Goal: Task Accomplishment & Management: Manage account settings

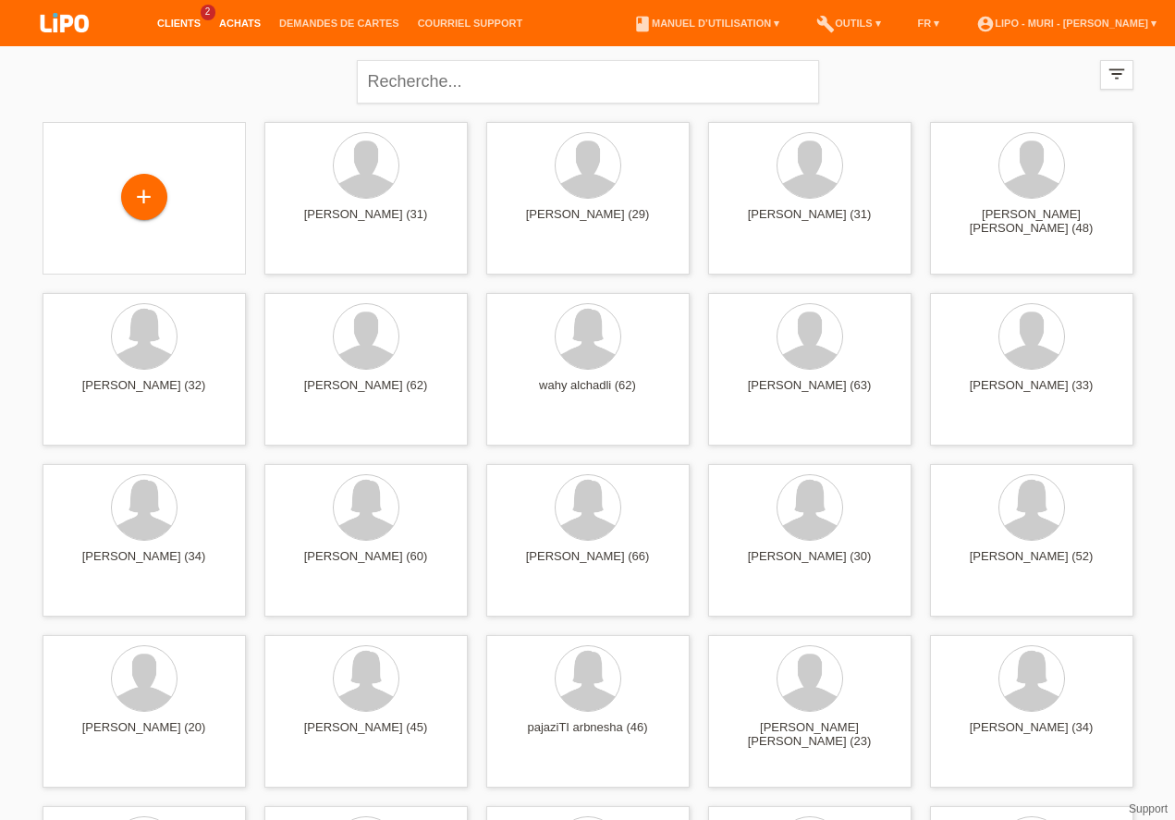
click at [254, 28] on link "Achats" at bounding box center [240, 23] width 60 height 11
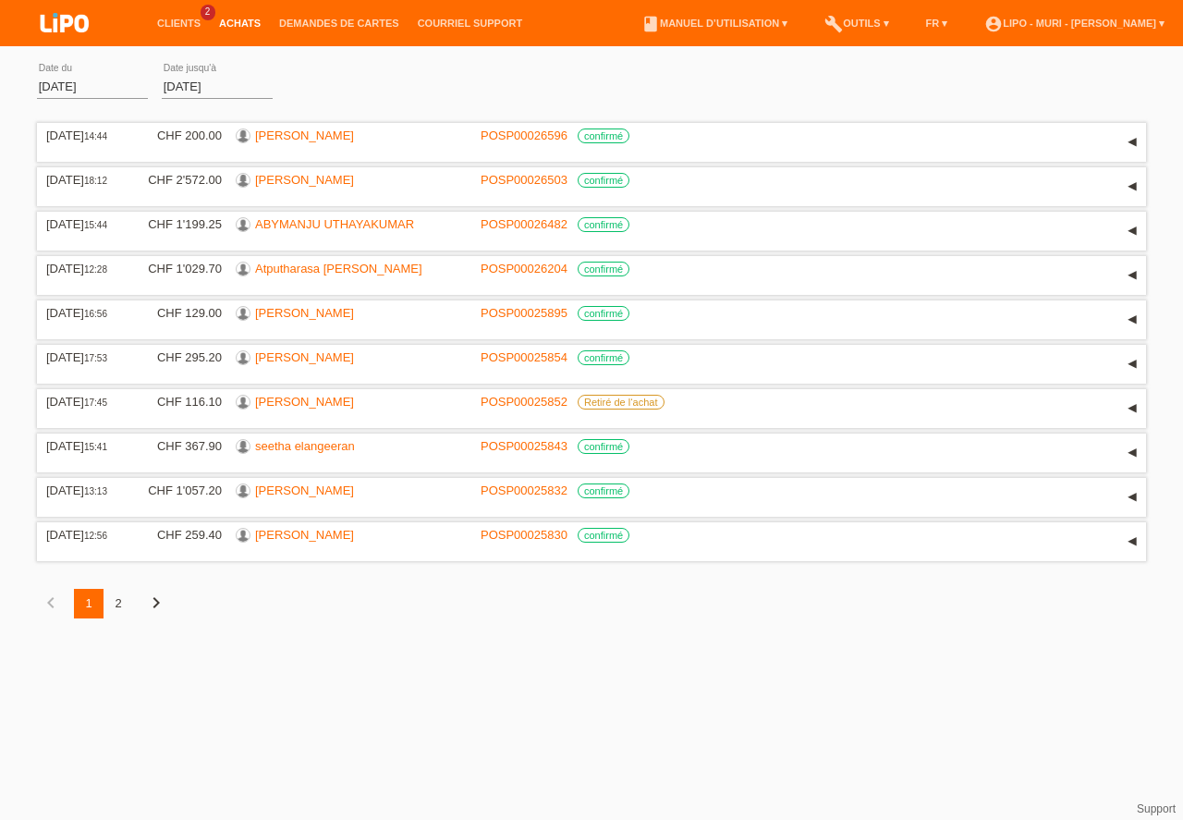
click at [62, 85] on input "01.08.2025" at bounding box center [92, 86] width 111 height 23
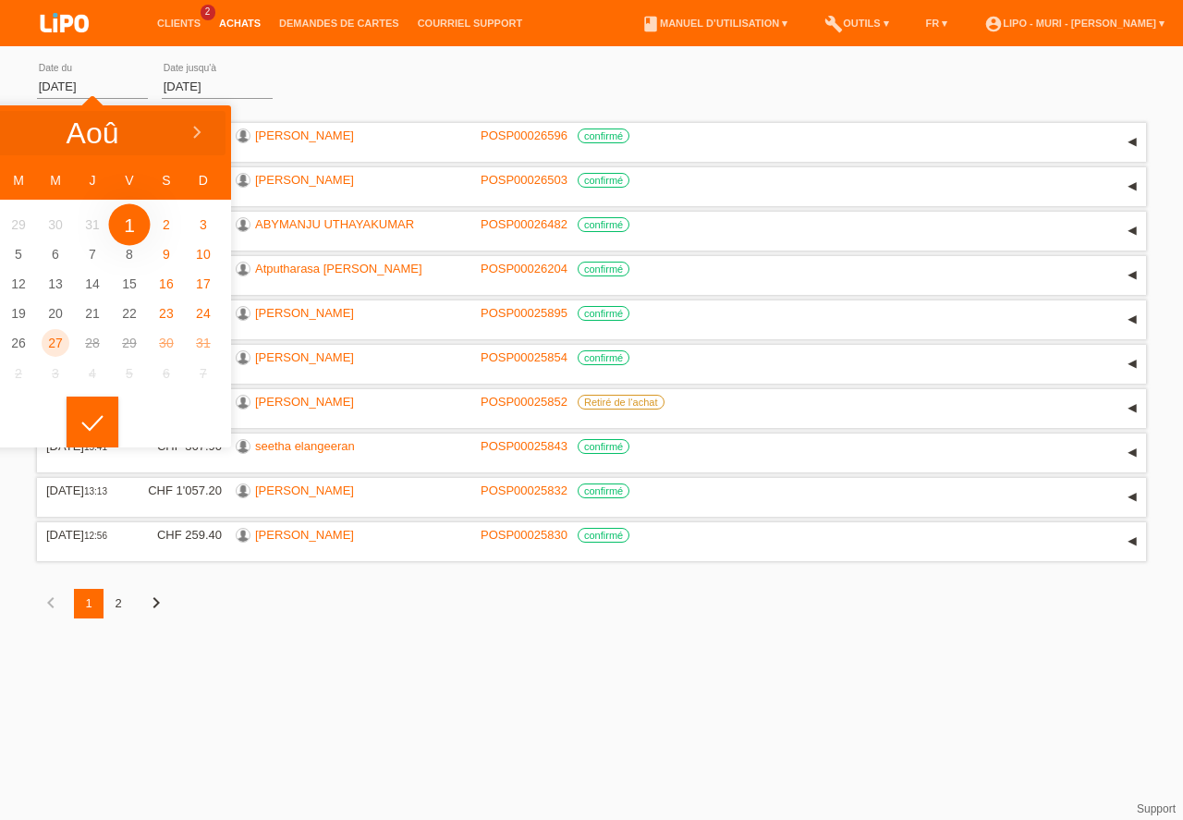
type input "01.07.2025"
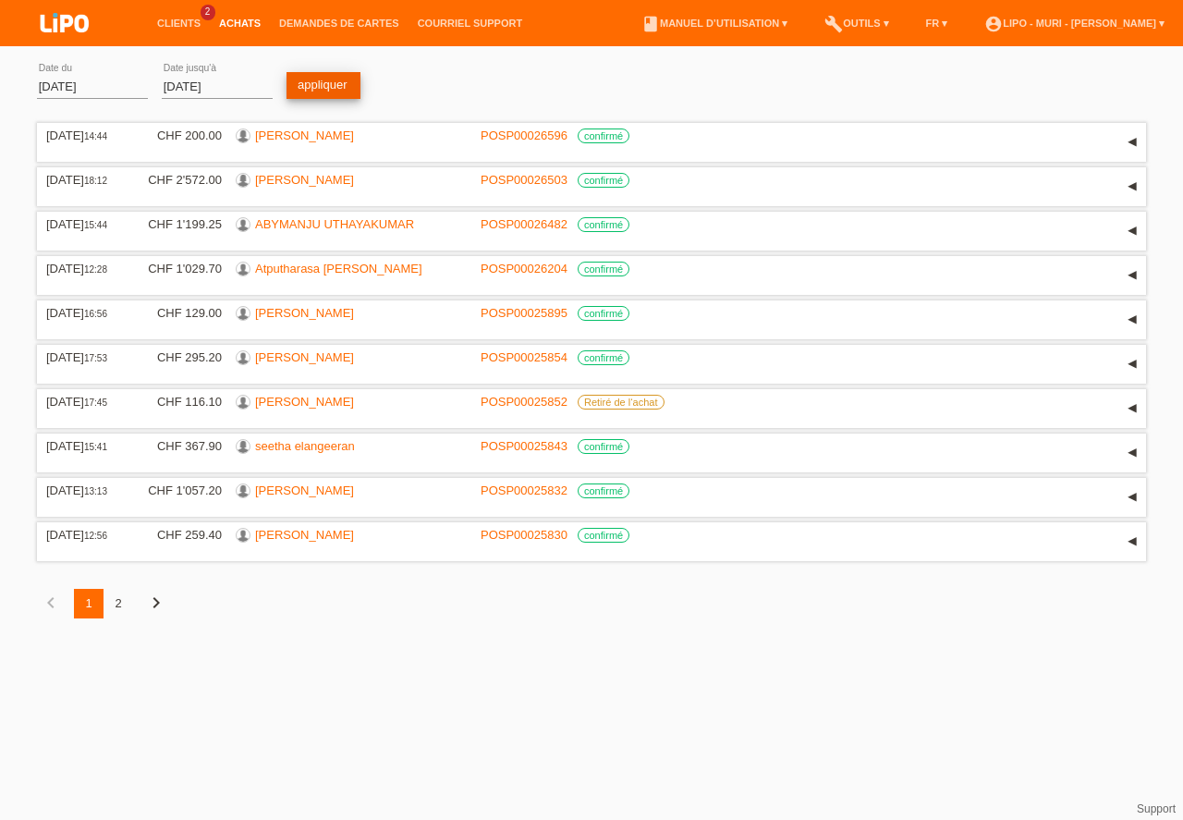
click at [312, 87] on link "appliquer" at bounding box center [324, 85] width 74 height 27
click at [124, 607] on div "2" at bounding box center [119, 604] width 30 height 30
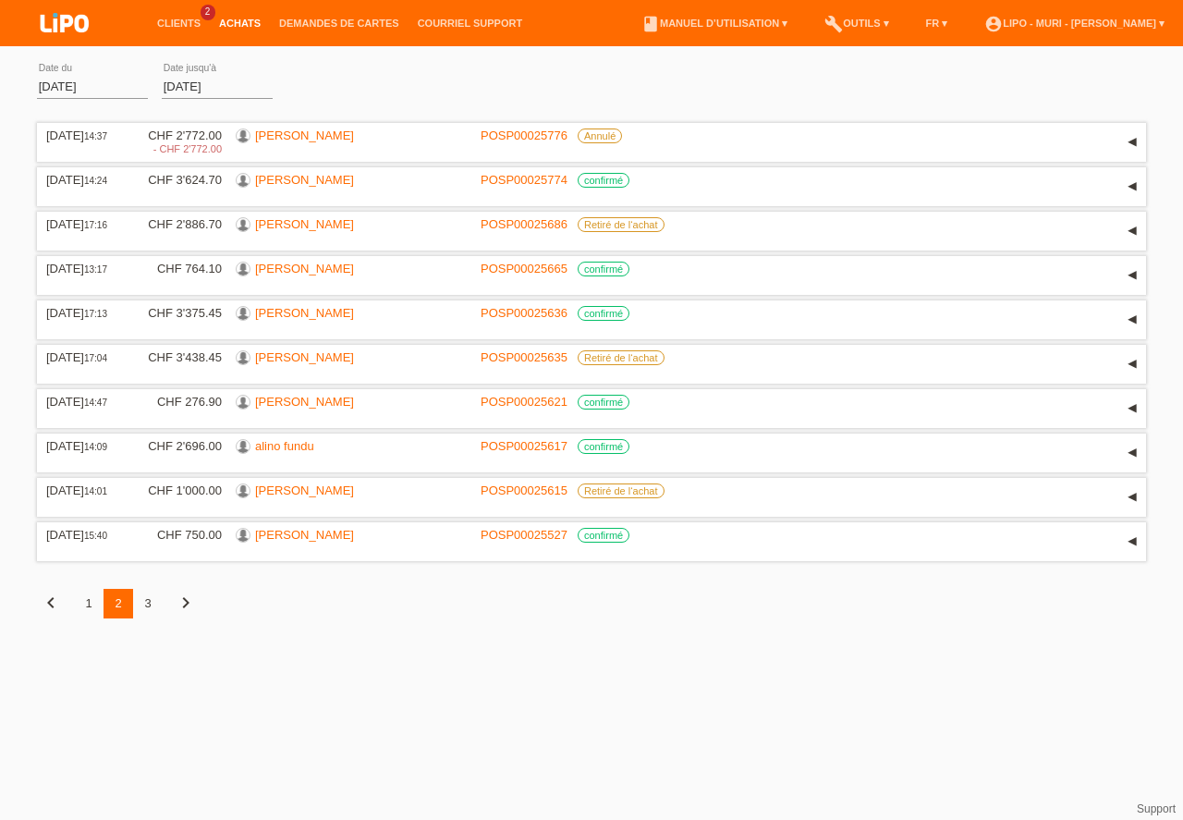
click at [150, 600] on div "3" at bounding box center [148, 604] width 30 height 30
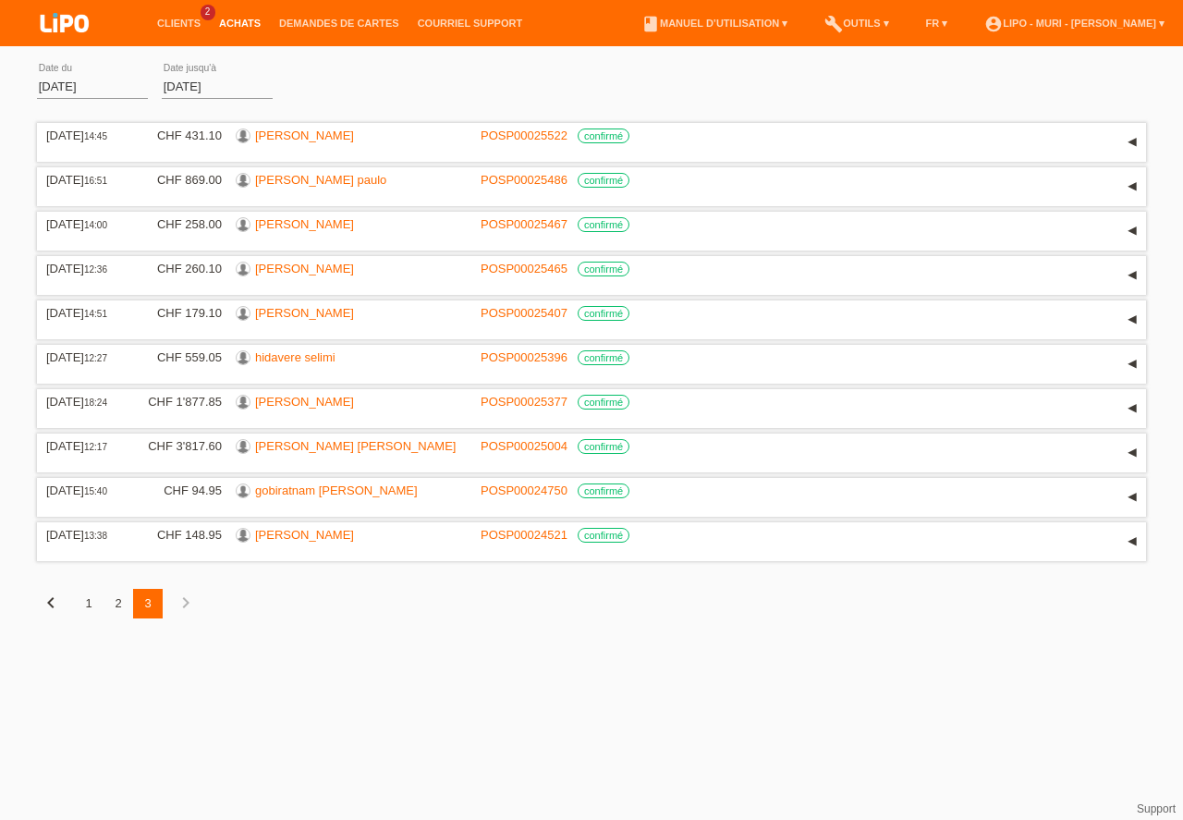
click at [121, 605] on div "2" at bounding box center [119, 604] width 30 height 30
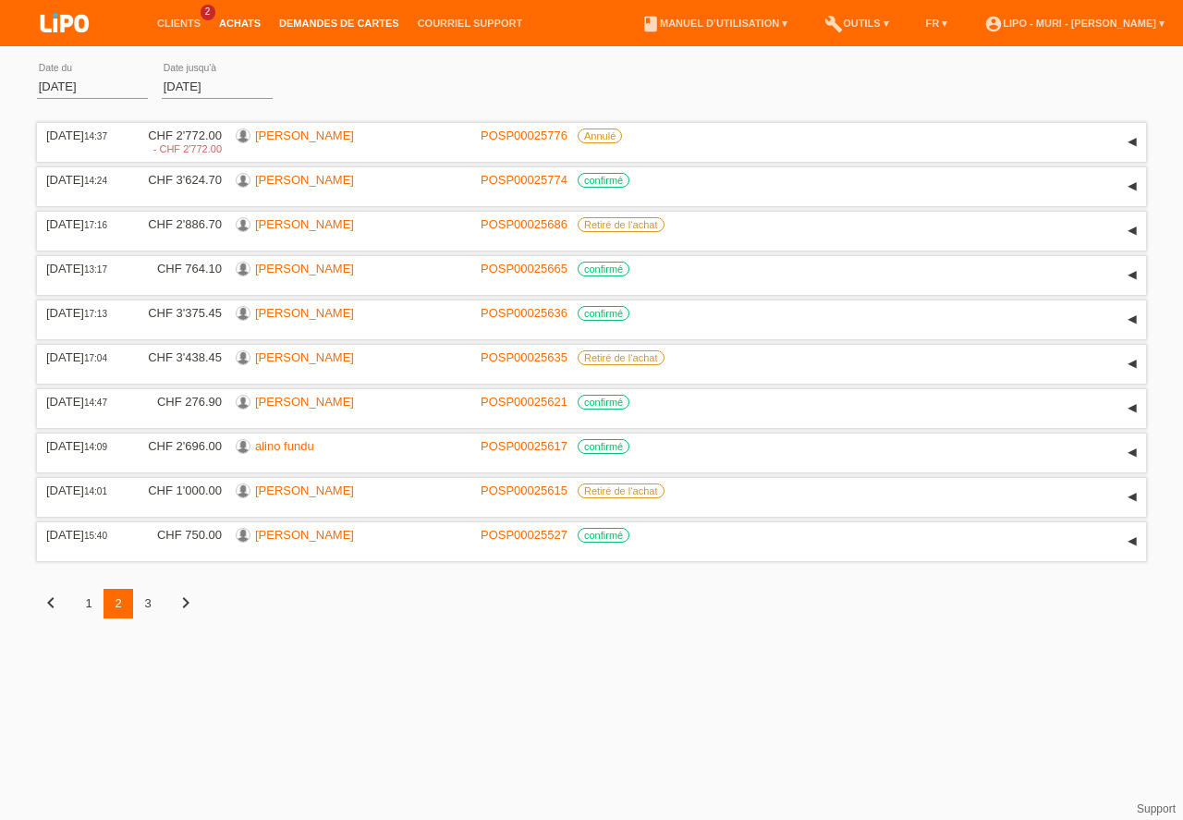
click at [363, 21] on link "Demandes de cartes" at bounding box center [339, 23] width 139 height 11
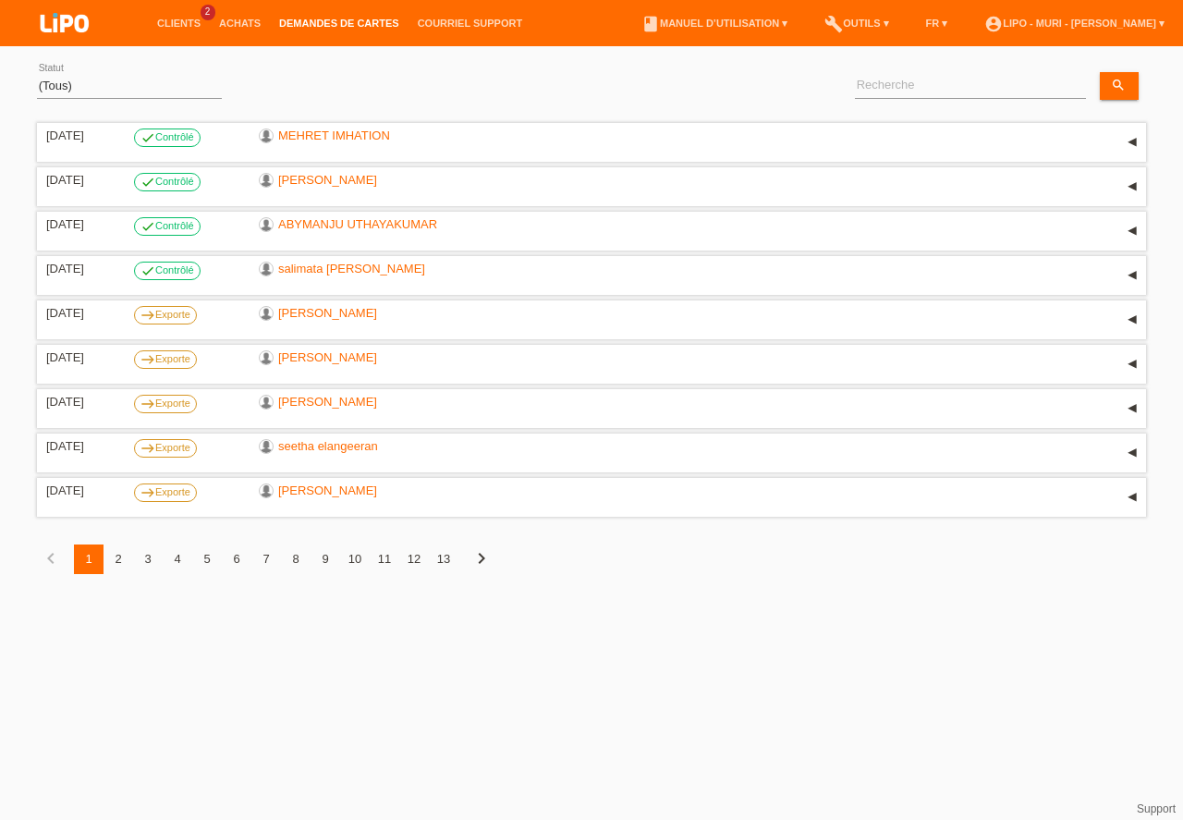
click at [119, 558] on div "2" at bounding box center [119, 559] width 30 height 30
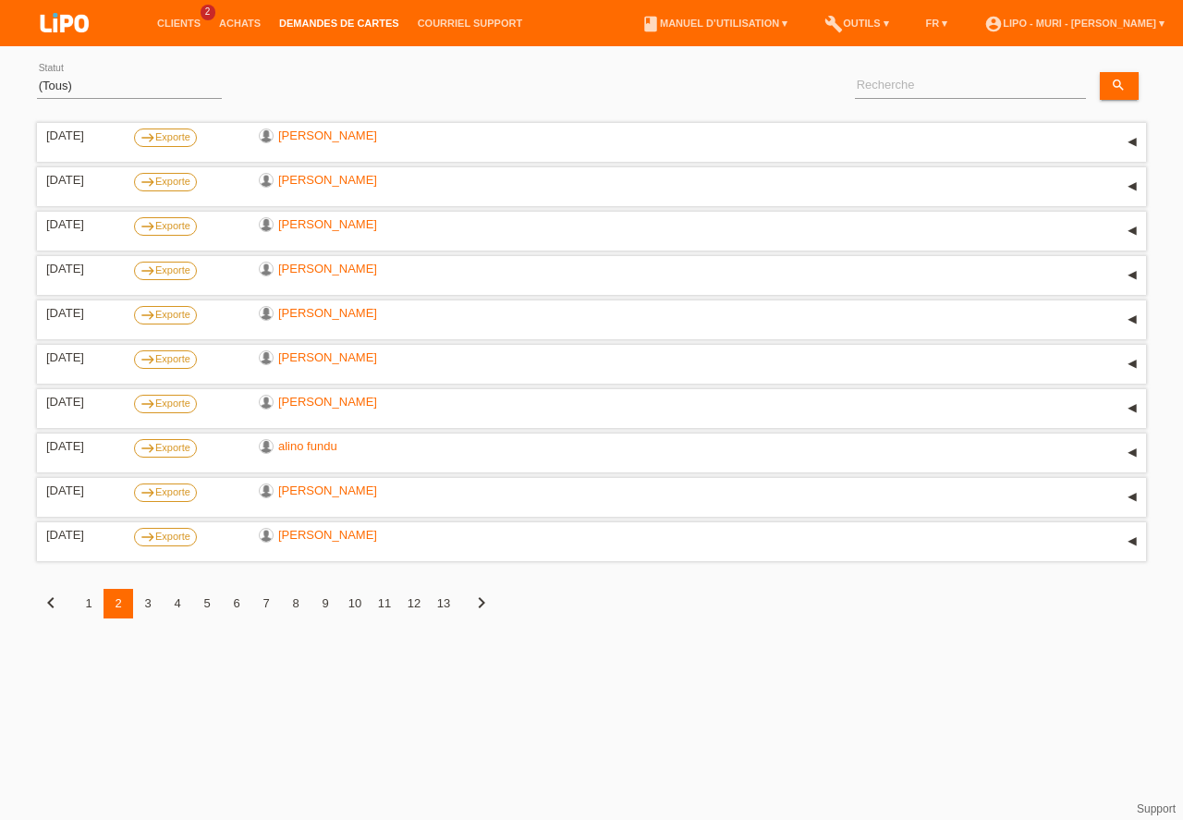
click at [311, 20] on link "Demandes de cartes" at bounding box center [339, 23] width 139 height 11
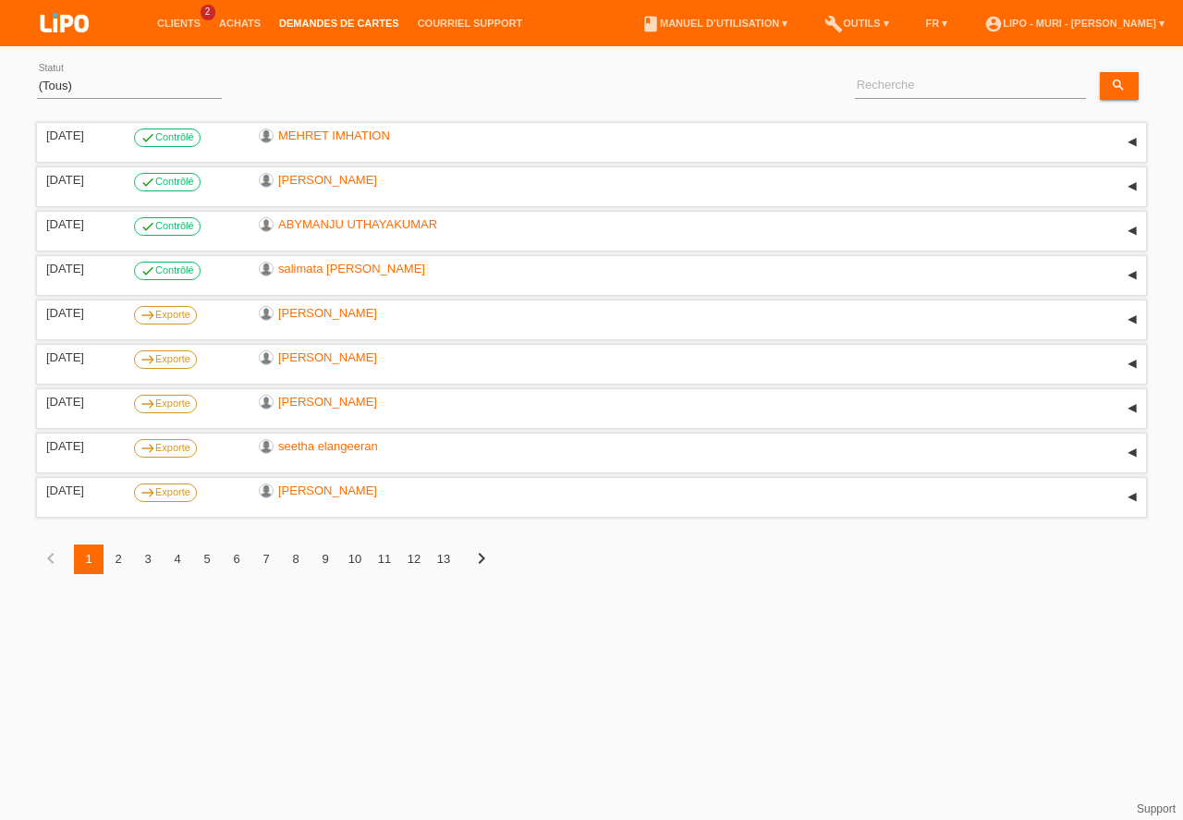
click at [297, 18] on link "Demandes de cartes" at bounding box center [339, 23] width 139 height 11
click at [67, 87] on select "(Tous) Soumis Transmis Rejeté Contrôlé Exporte Refus Finalisé Archiver" at bounding box center [129, 86] width 185 height 22
click at [0, 0] on option "Transmis" at bounding box center [0, 0] width 0 height 0
click at [164, 492] on label "east Exporte" at bounding box center [165, 492] width 63 height 18
click at [122, 556] on div "2" at bounding box center [119, 559] width 30 height 30
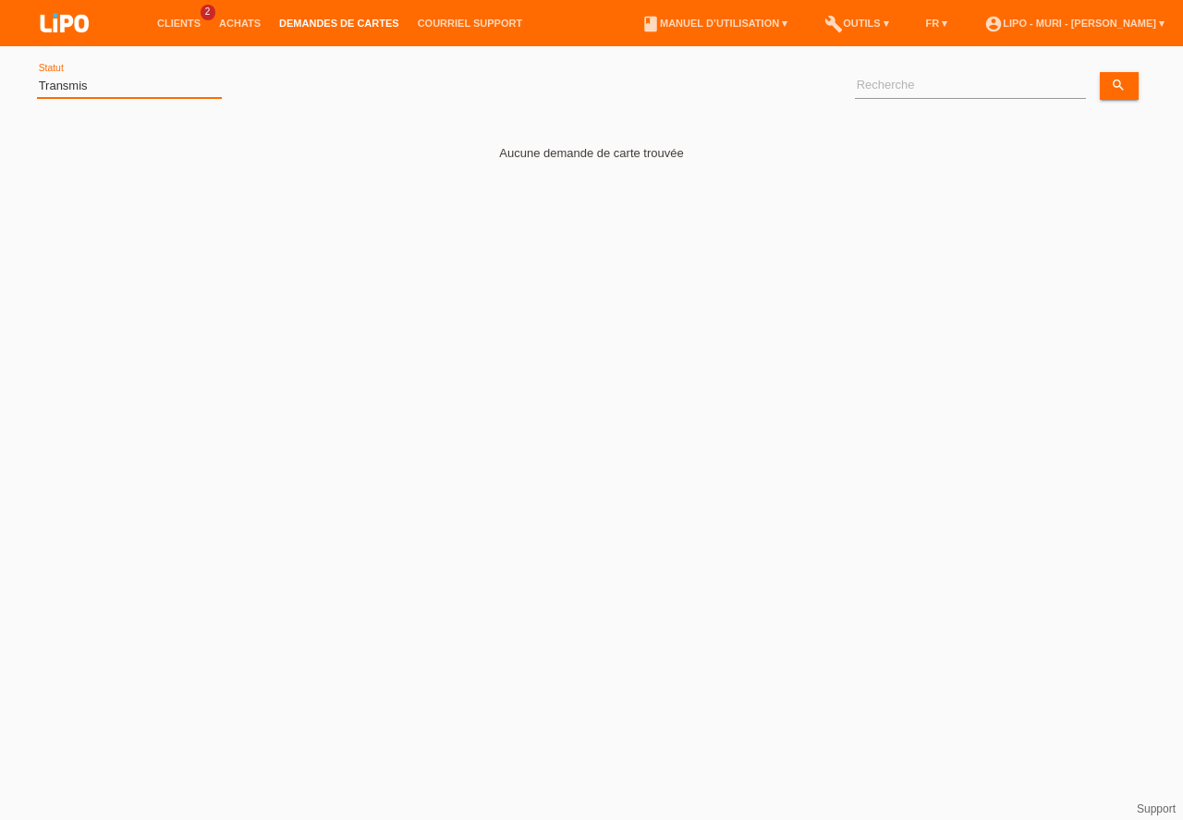
click at [118, 79] on select "(Tous) Soumis Transmis Rejeté Contrôlé Exporte Refus Finalisé Archiver" at bounding box center [129, 86] width 185 height 22
select select "ALL"
click at [0, 0] on option "(Tous)" at bounding box center [0, 0] width 0 height 0
click at [267, 79] on link "appliquer" at bounding box center [273, 85] width 74 height 27
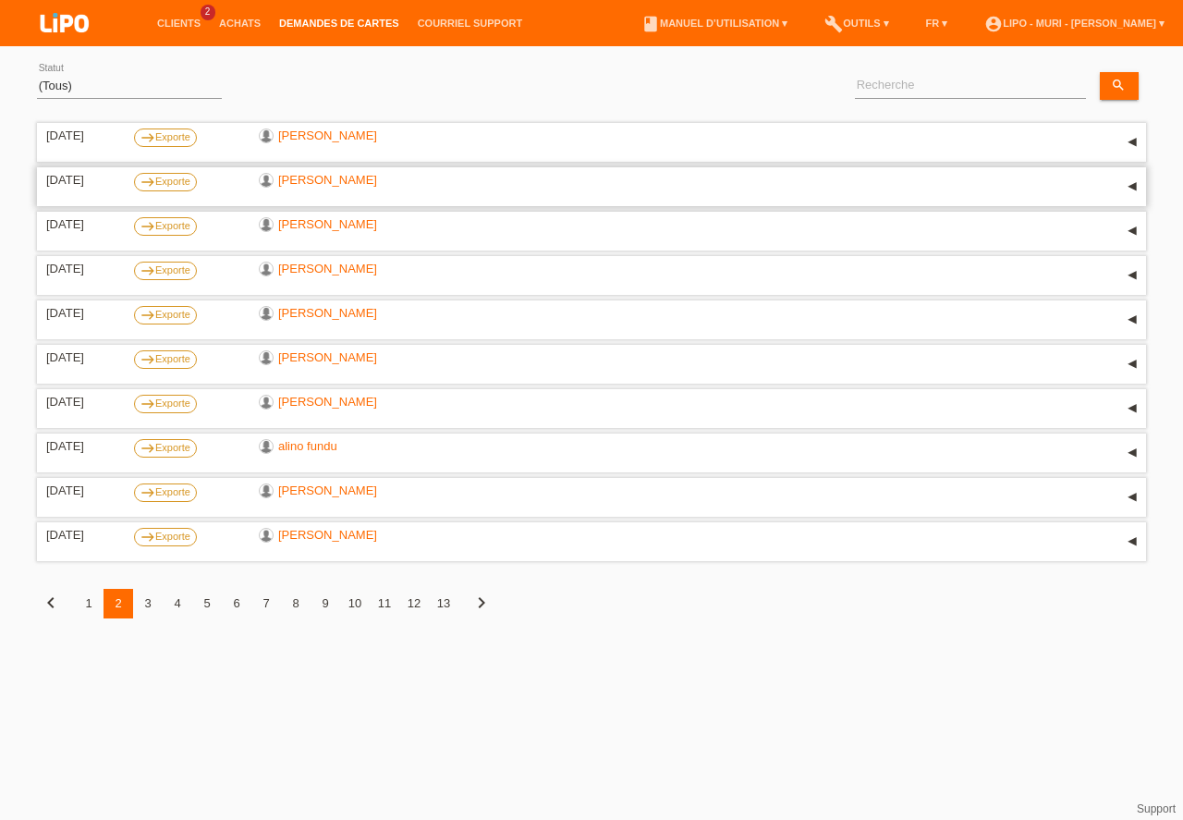
click at [319, 182] on link "[PERSON_NAME]" at bounding box center [327, 180] width 99 height 14
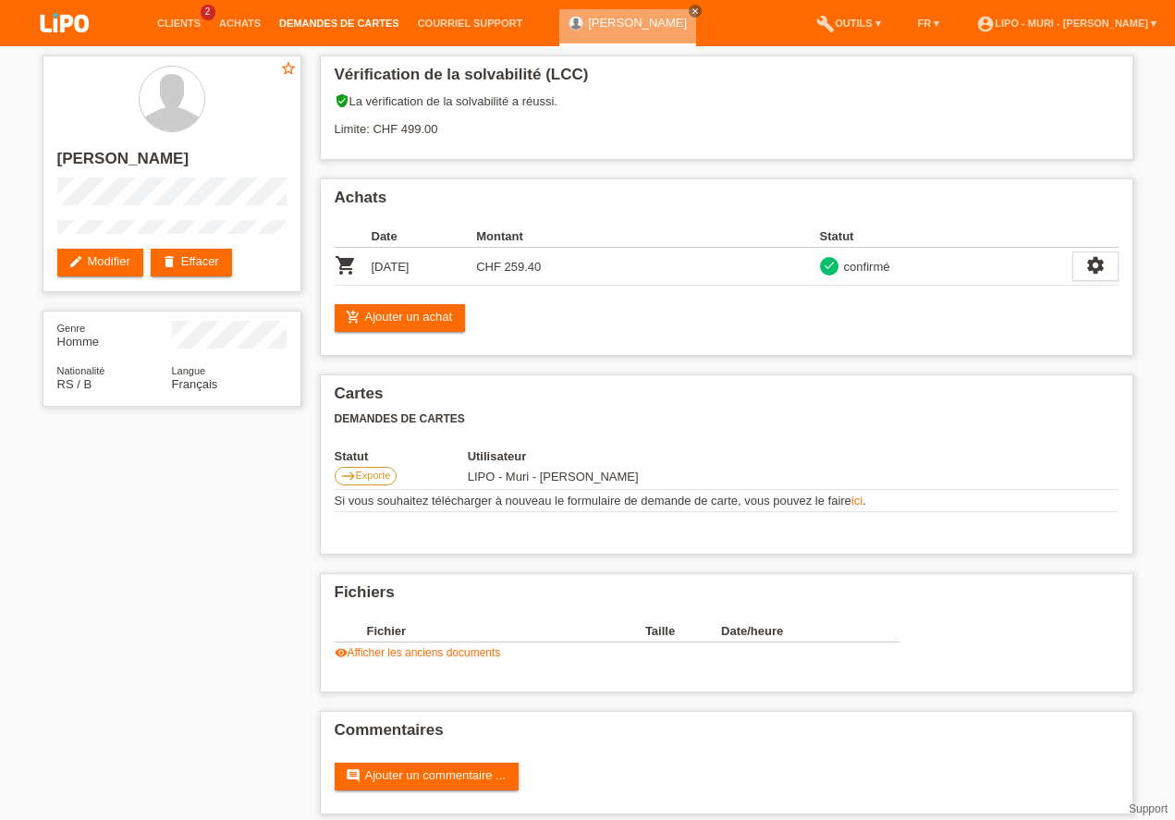
click at [324, 20] on link "Demandes de cartes" at bounding box center [339, 23] width 139 height 11
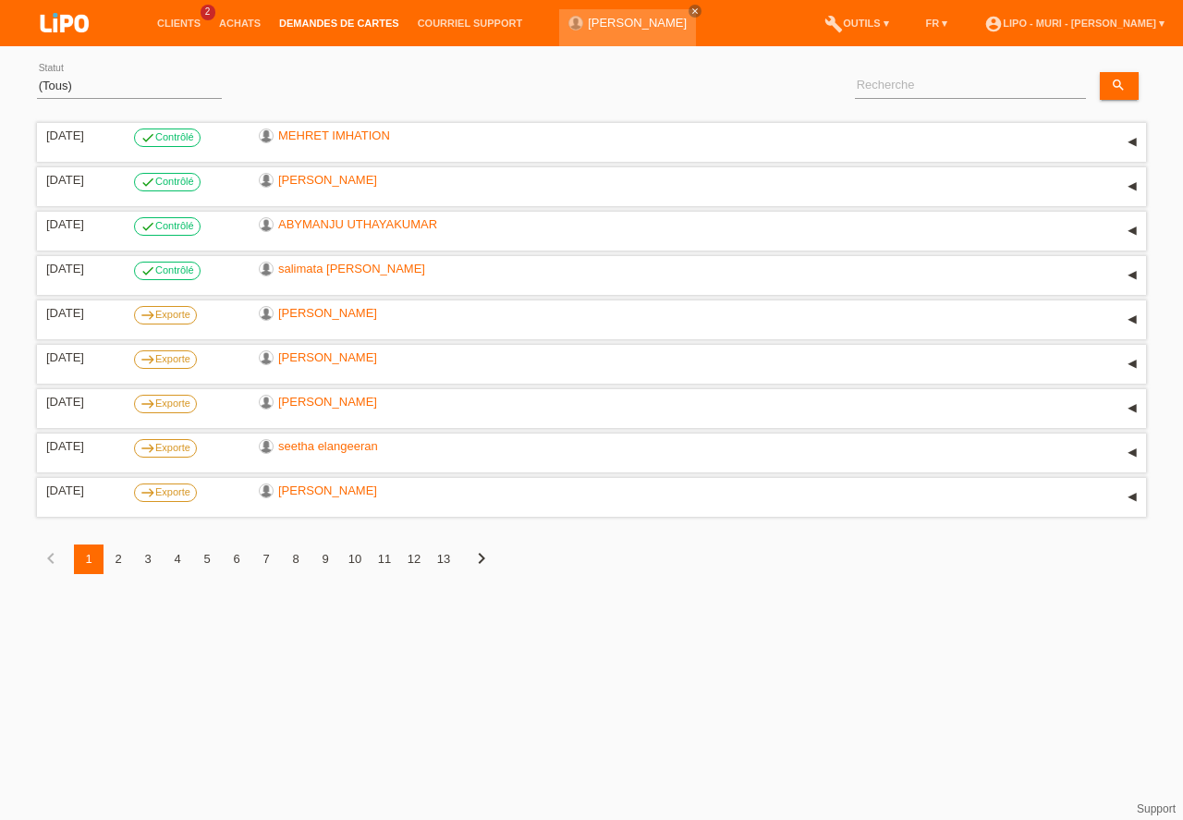
click at [121, 556] on div "2" at bounding box center [119, 559] width 30 height 30
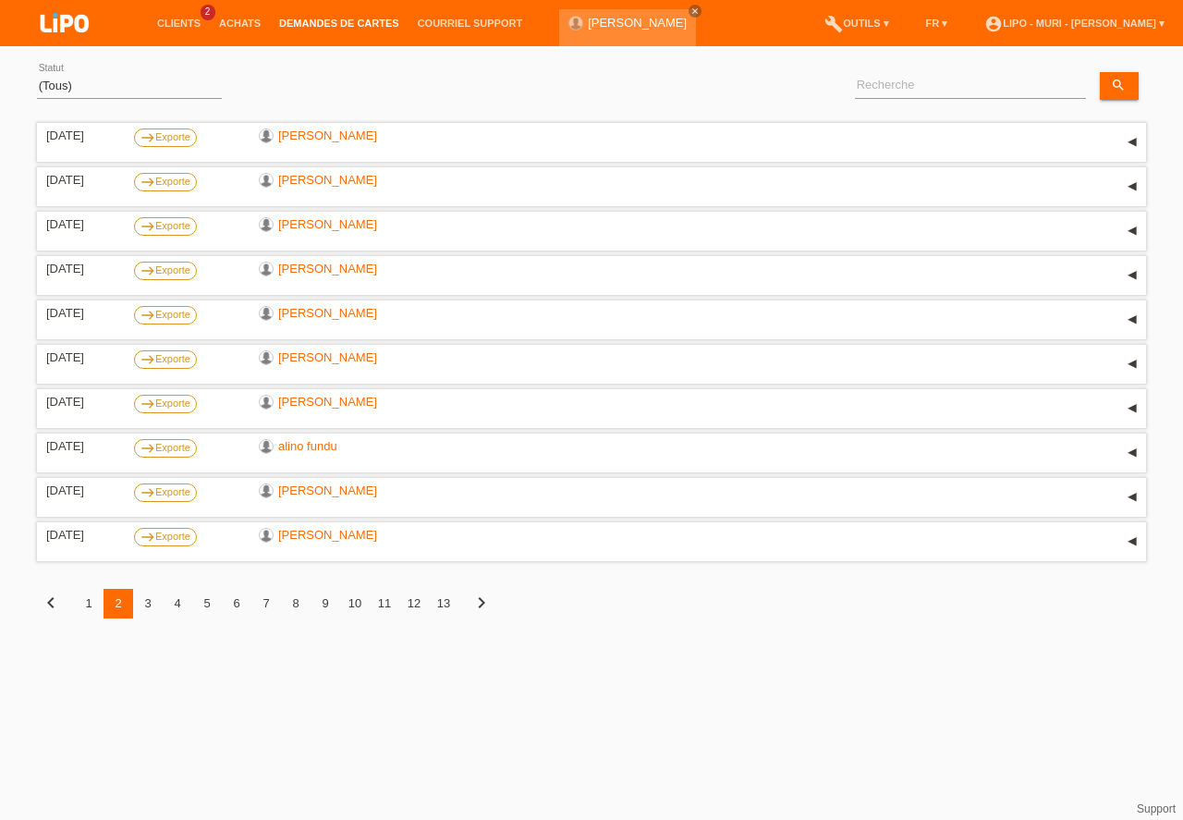
click at [91, 605] on div "1" at bounding box center [89, 604] width 30 height 30
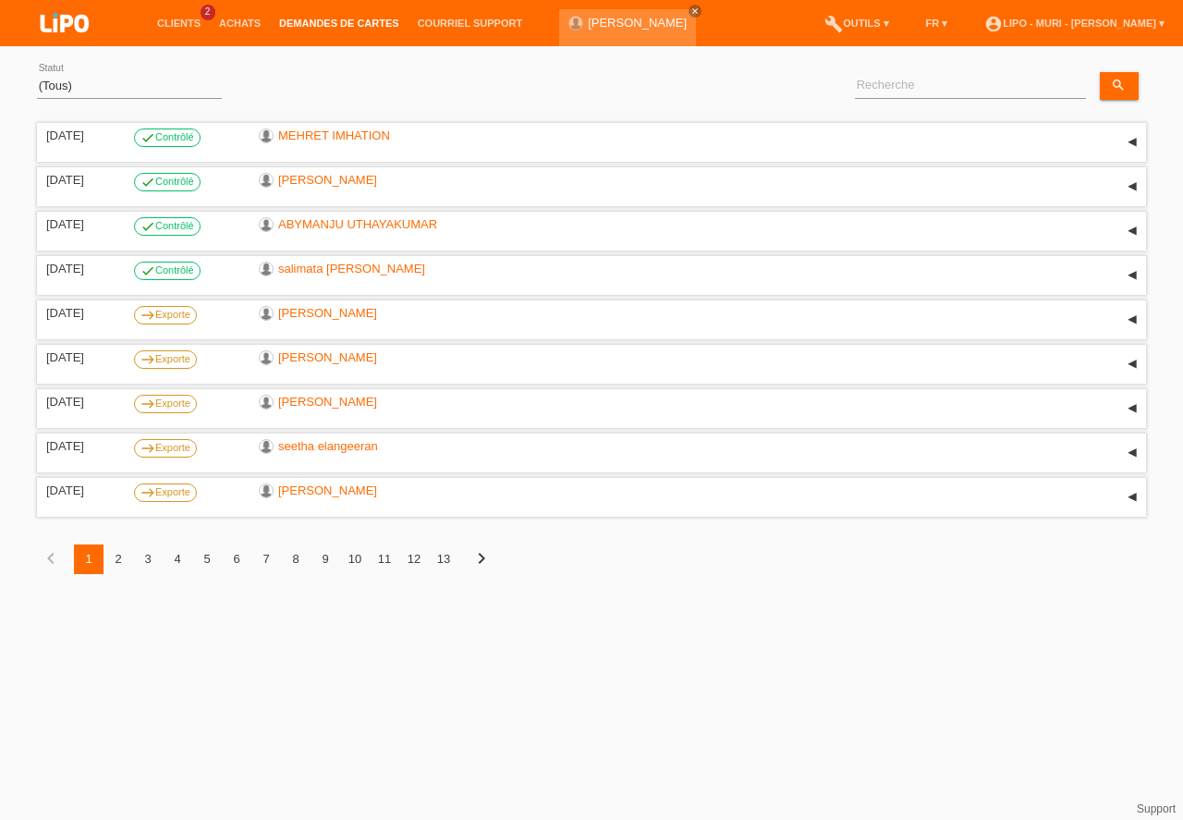
click at [119, 557] on div "2" at bounding box center [119, 559] width 30 height 30
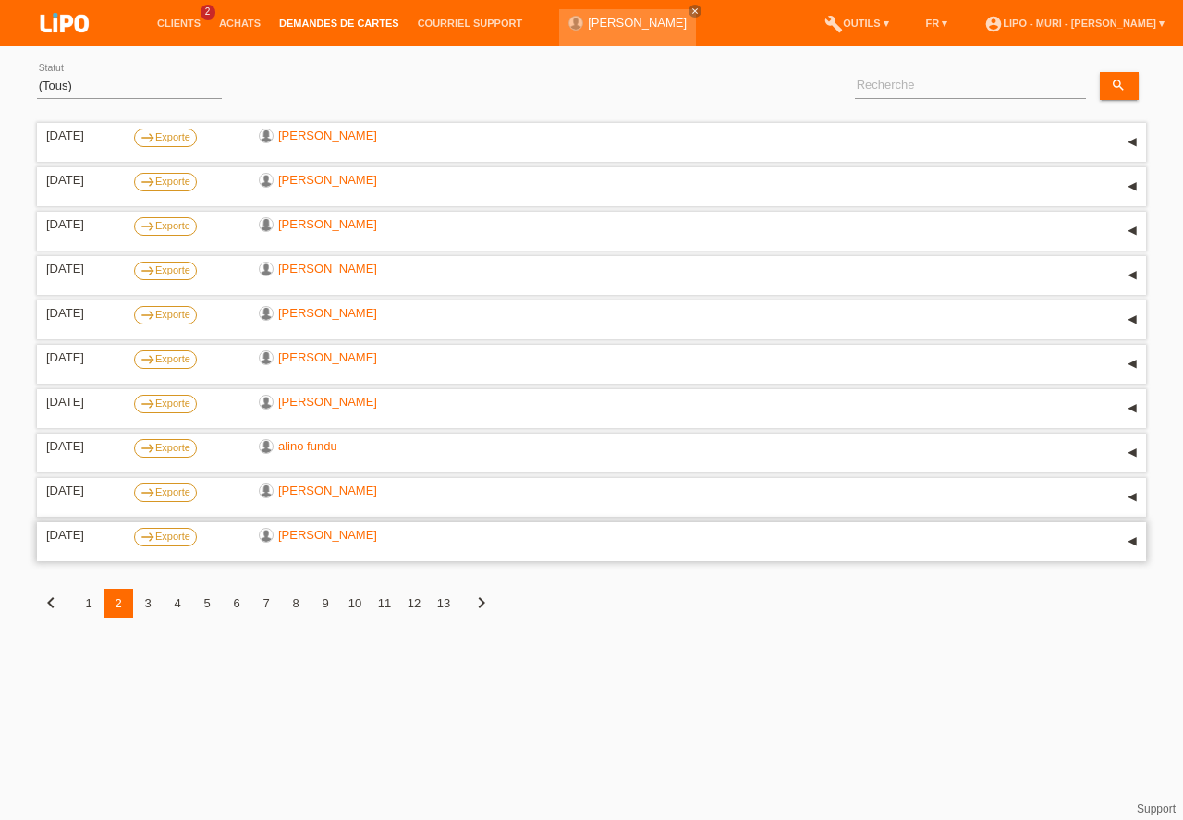
click at [297, 539] on link "[PERSON_NAME]" at bounding box center [327, 535] width 99 height 14
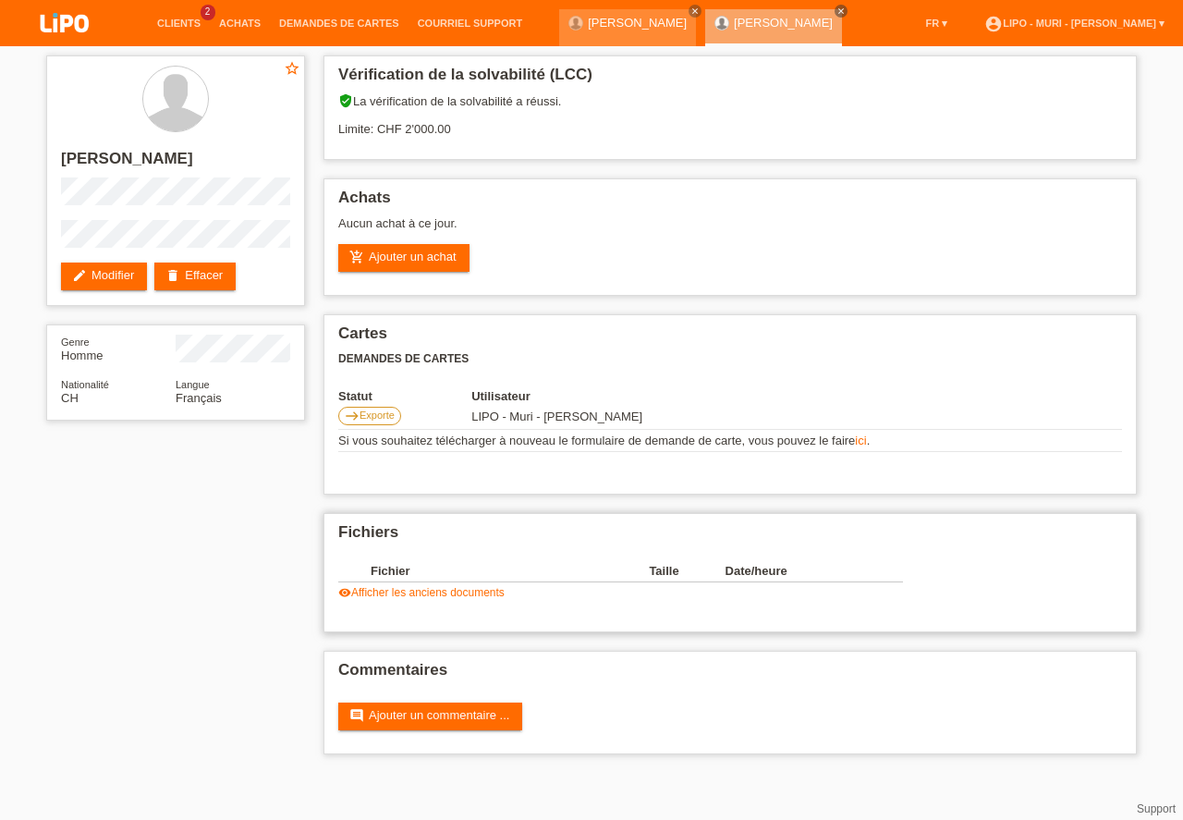
click at [420, 595] on link "visibility Afficher les anciens documents" at bounding box center [421, 592] width 166 height 13
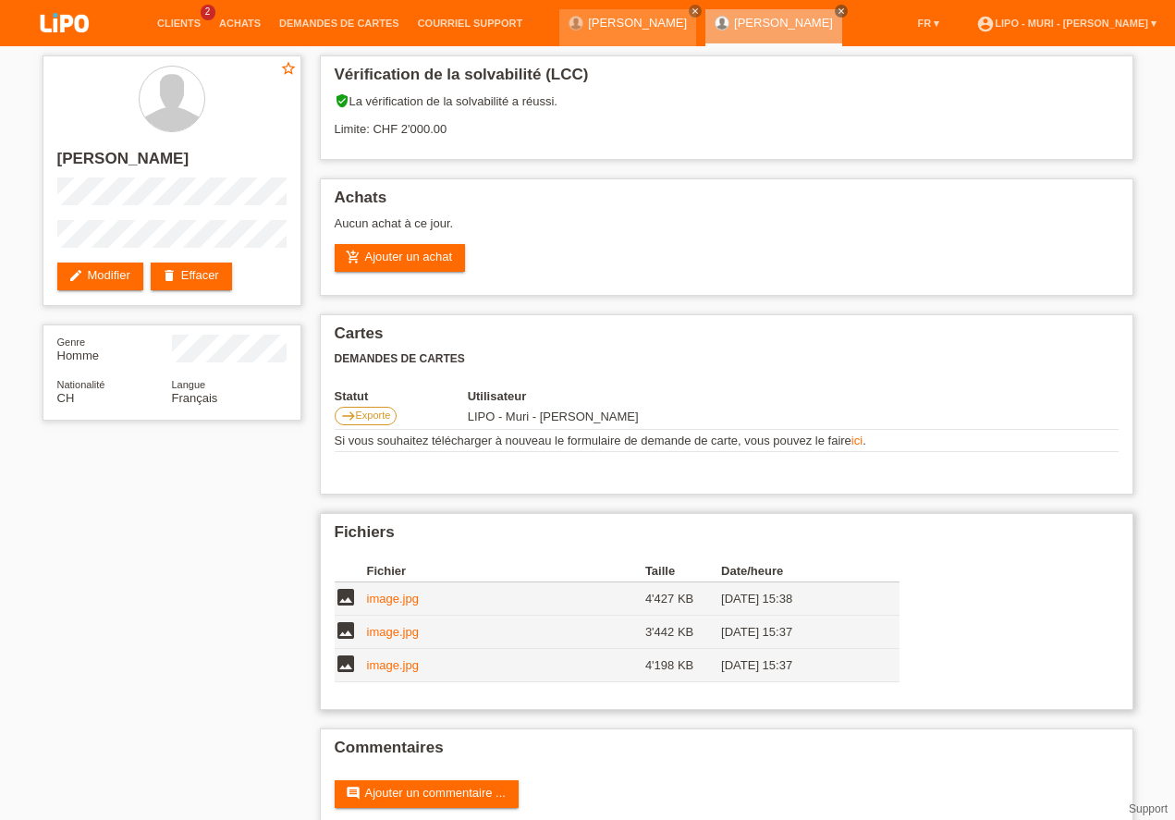
click at [403, 656] on td "image.jpg" at bounding box center [506, 665] width 278 height 33
click at [409, 663] on link "image.jpg" at bounding box center [393, 665] width 52 height 14
click at [356, 24] on link "Demandes de cartes" at bounding box center [339, 23] width 139 height 11
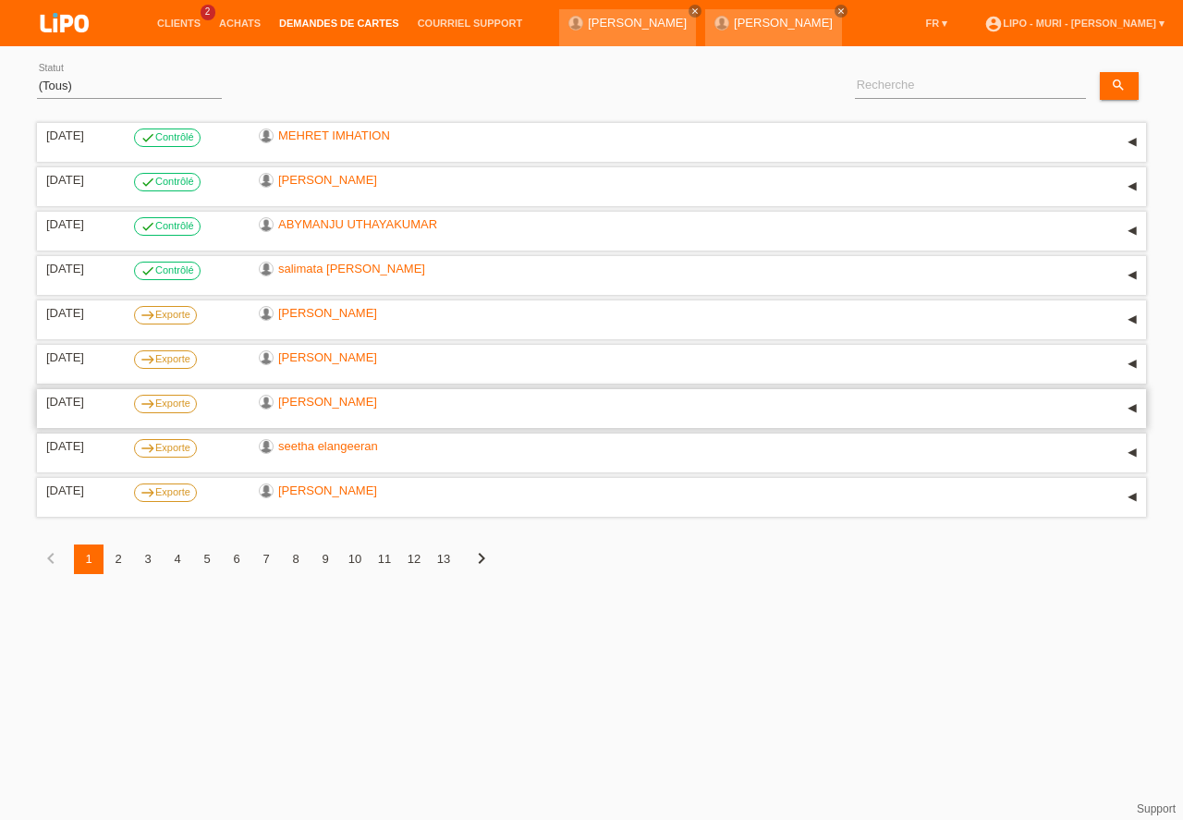
click at [328, 403] on link "[PERSON_NAME]" at bounding box center [327, 402] width 99 height 14
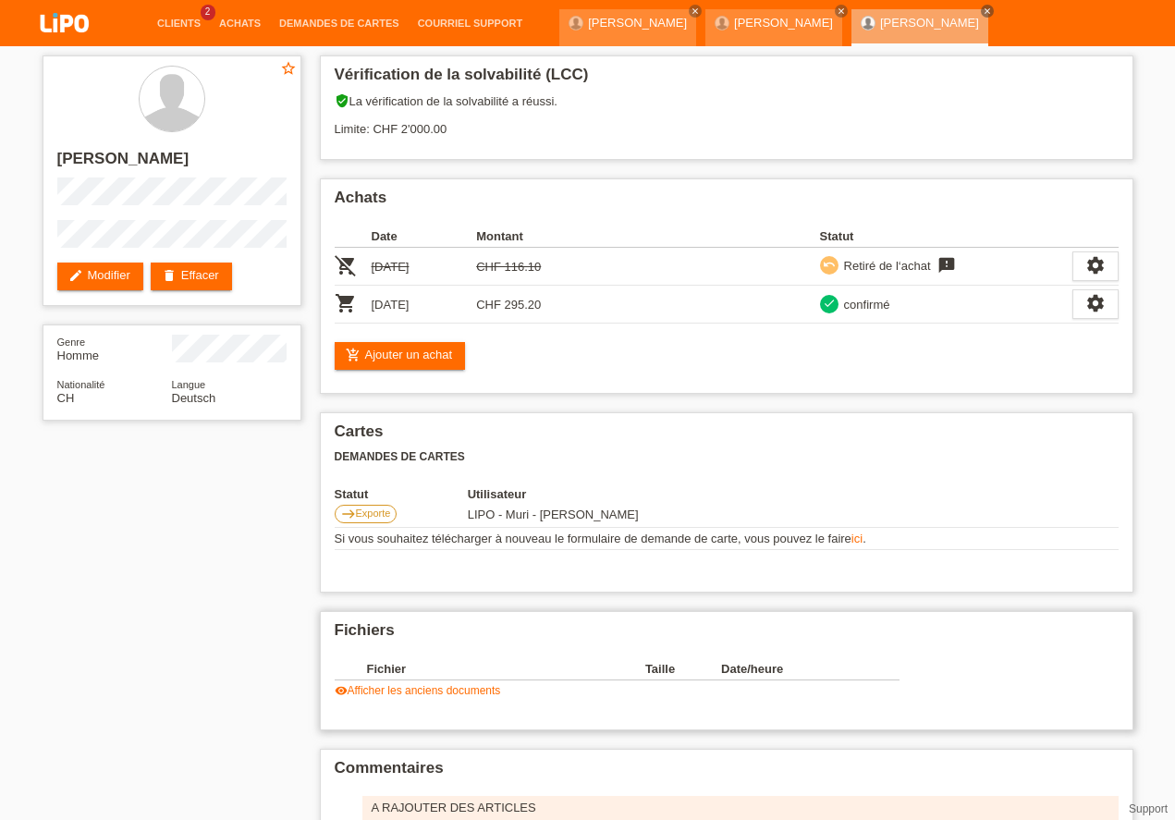
click at [416, 693] on link "visibility Afficher les anciens documents" at bounding box center [418, 690] width 166 height 13
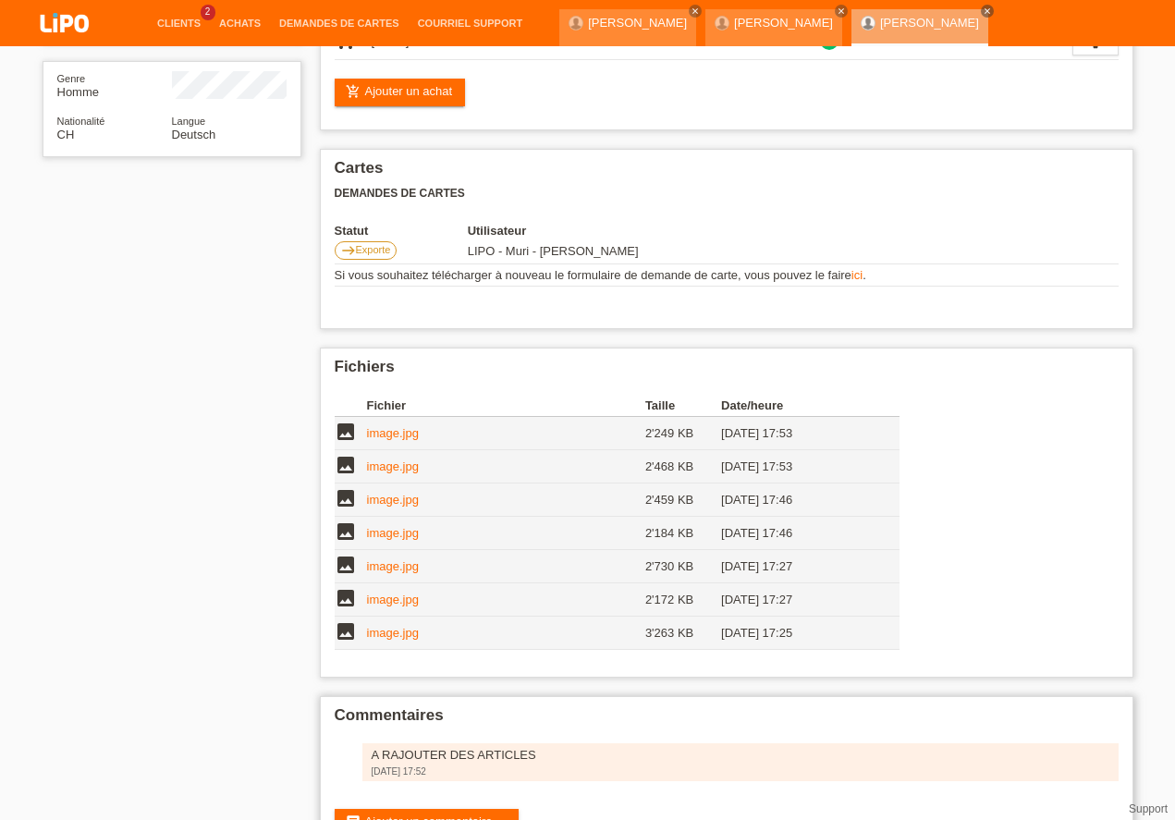
scroll to position [316, 0]
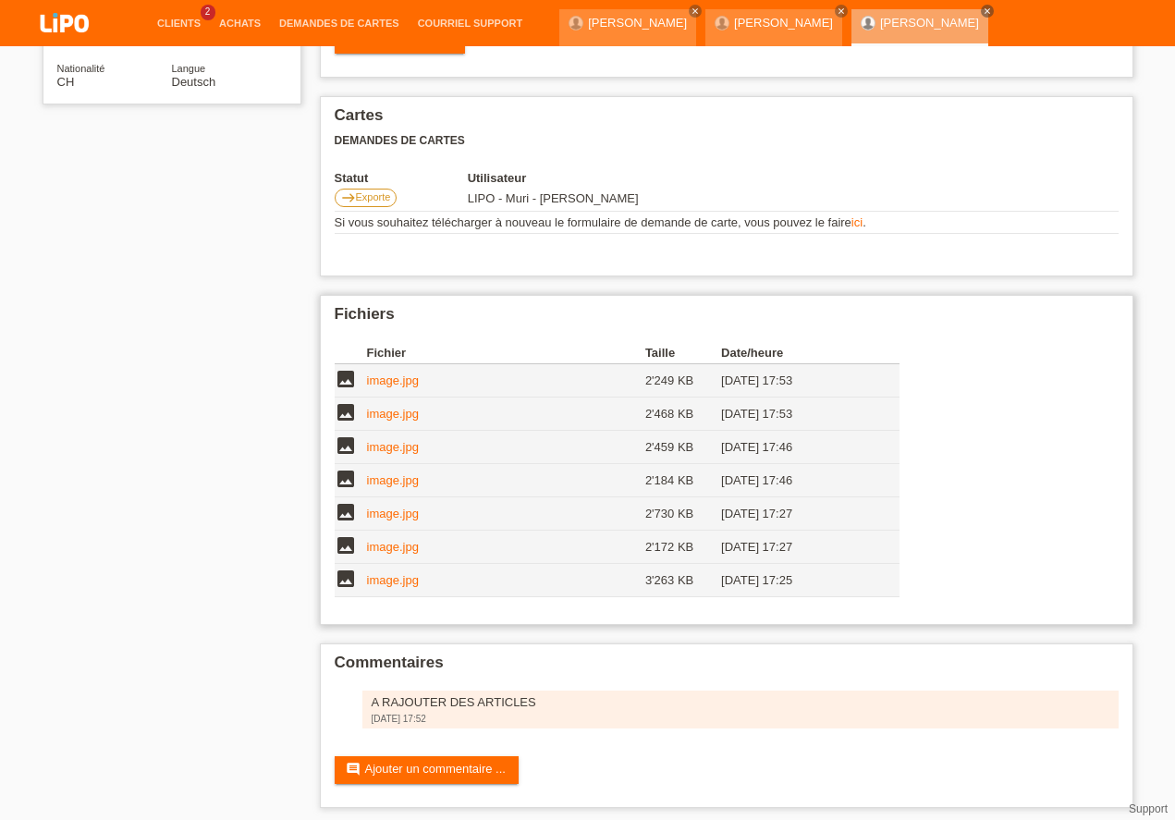
click at [398, 575] on link "image.jpg" at bounding box center [393, 580] width 52 height 14
click at [373, 512] on link "image.jpg" at bounding box center [393, 514] width 52 height 14
click at [312, 20] on link "Demandes de cartes" at bounding box center [339, 23] width 139 height 11
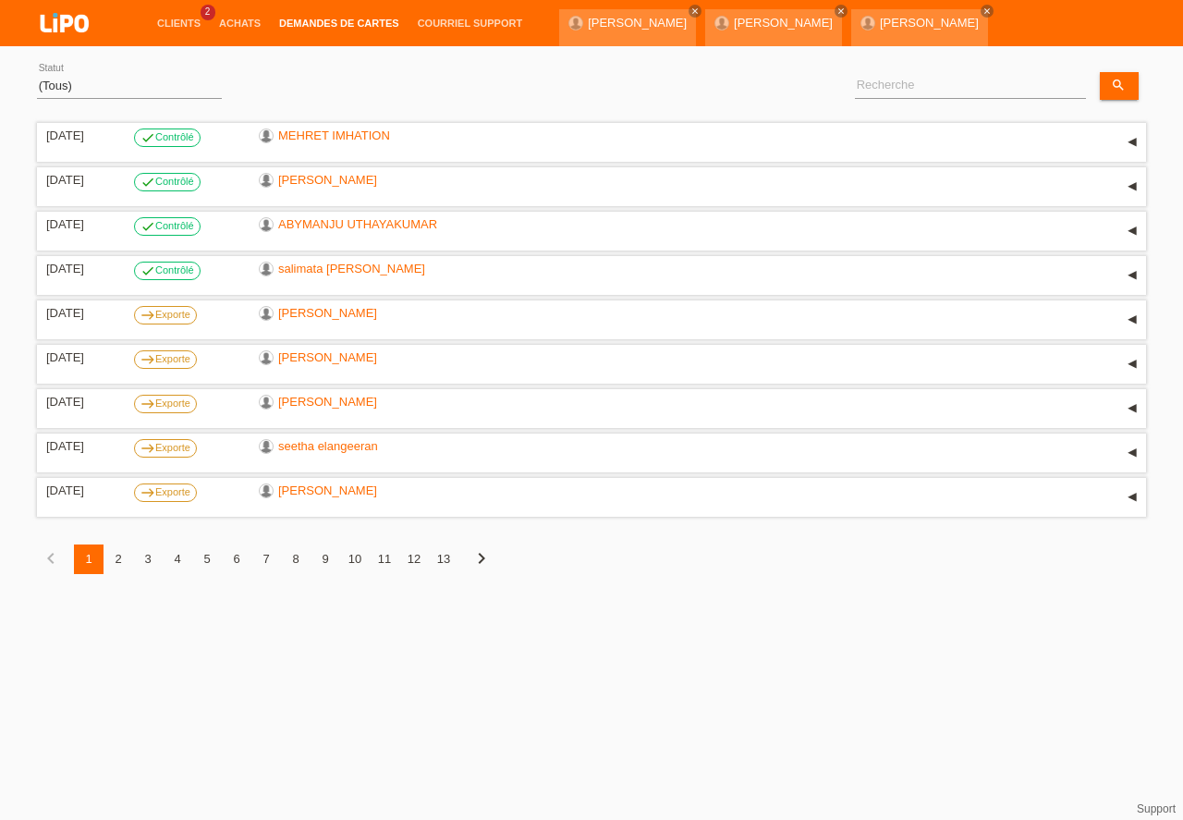
click at [122, 559] on div "2" at bounding box center [119, 559] width 30 height 30
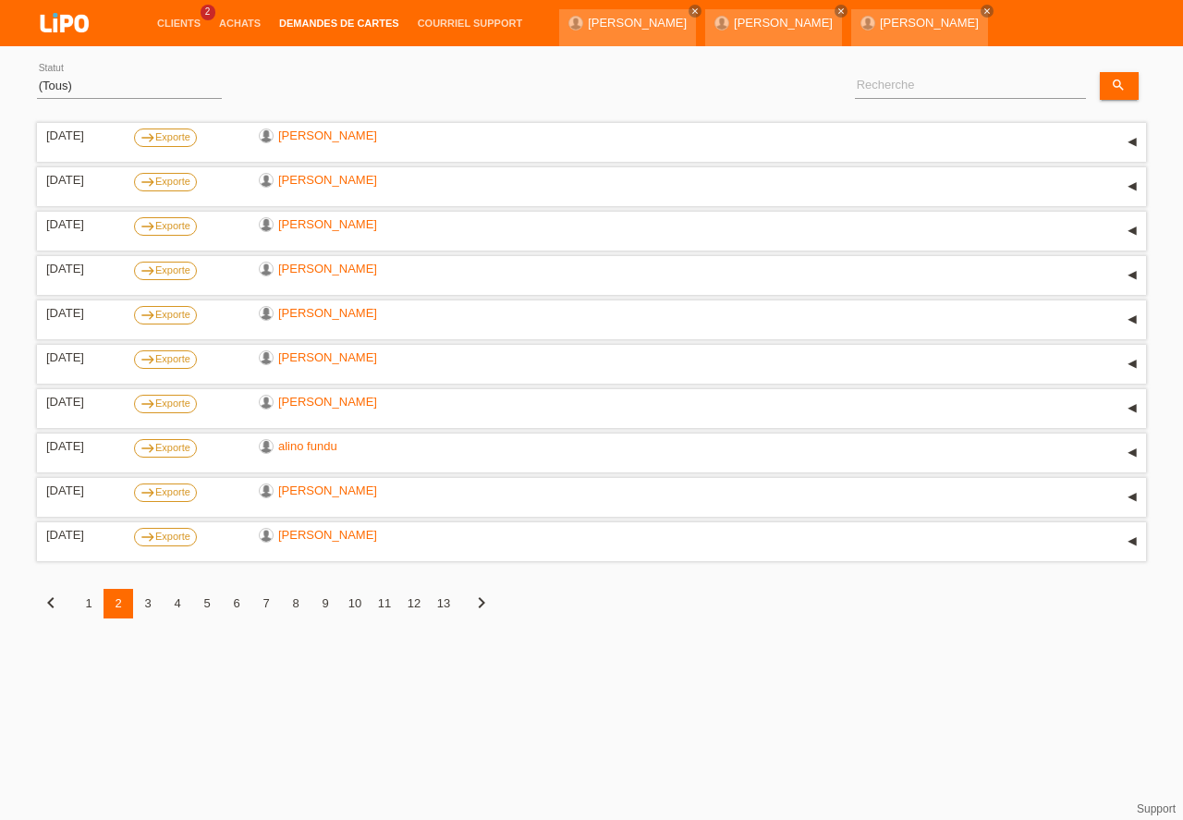
click at [152, 605] on div "3" at bounding box center [148, 604] width 30 height 30
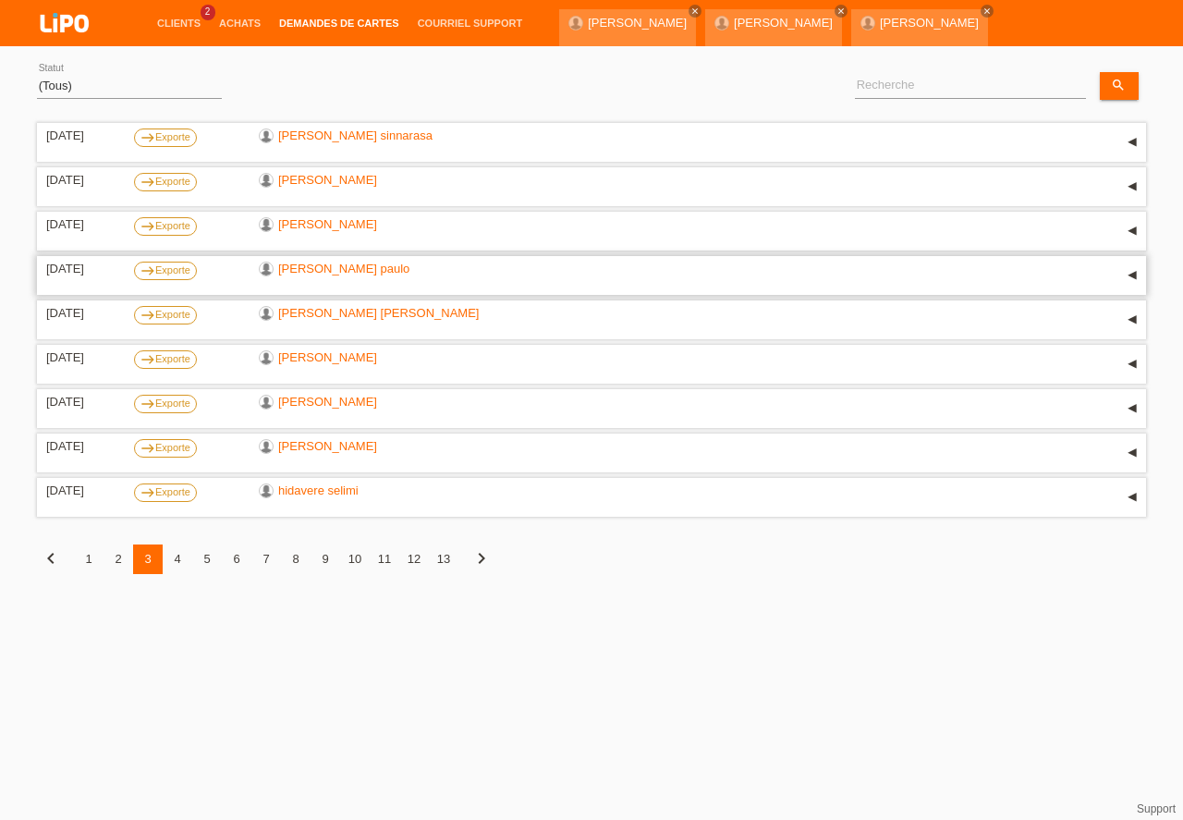
click at [313, 269] on link "[PERSON_NAME] paulo" at bounding box center [343, 269] width 131 height 14
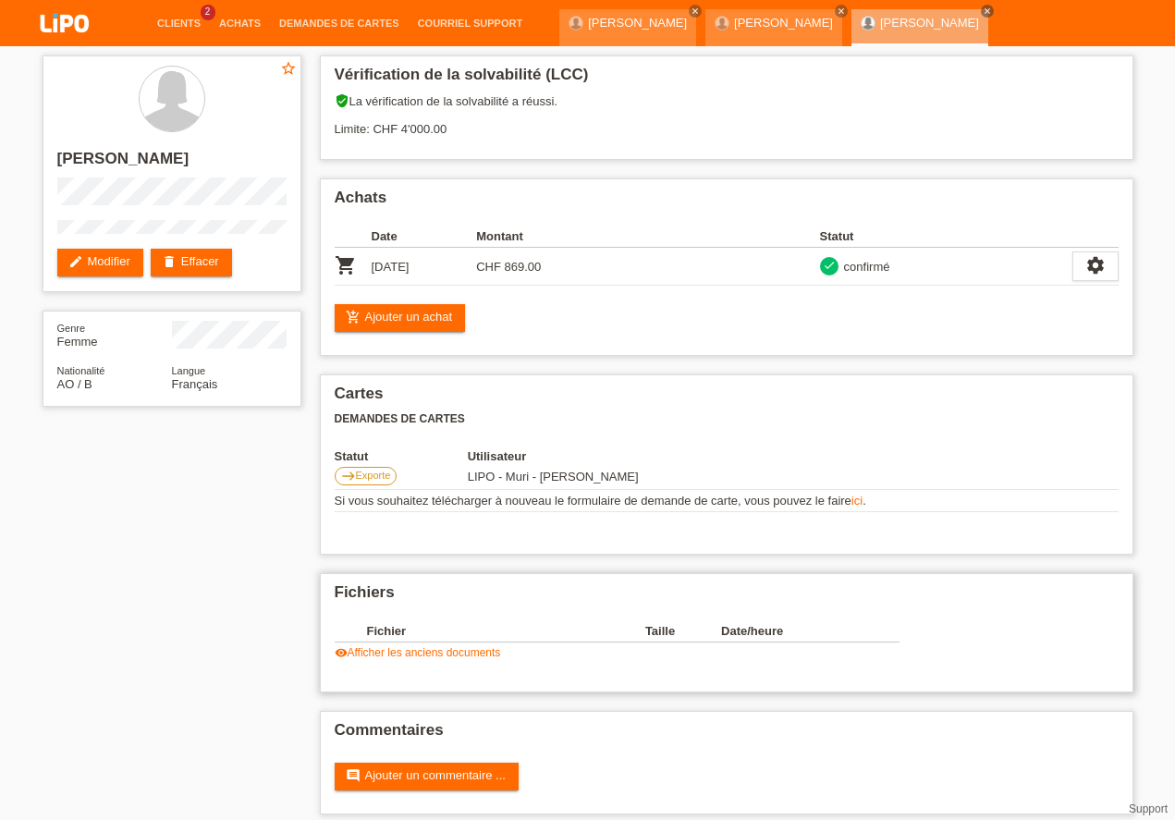
click at [397, 645] on div "Fichier Taille Date/heure image image.jpg 2'842 KB 29.07.2025 16:53 delete imag…" at bounding box center [617, 639] width 565 height 39
click at [398, 653] on link "visibility Afficher les anciens documents" at bounding box center [418, 652] width 166 height 13
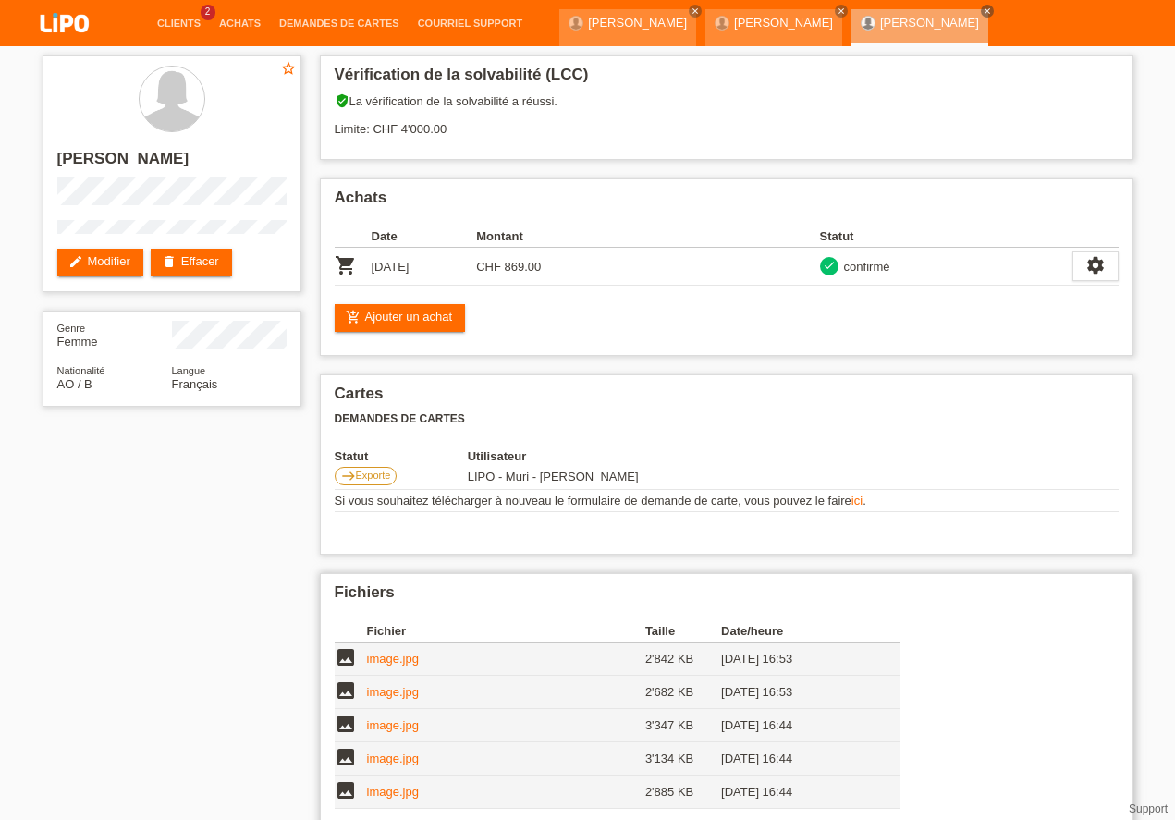
scroll to position [157, 0]
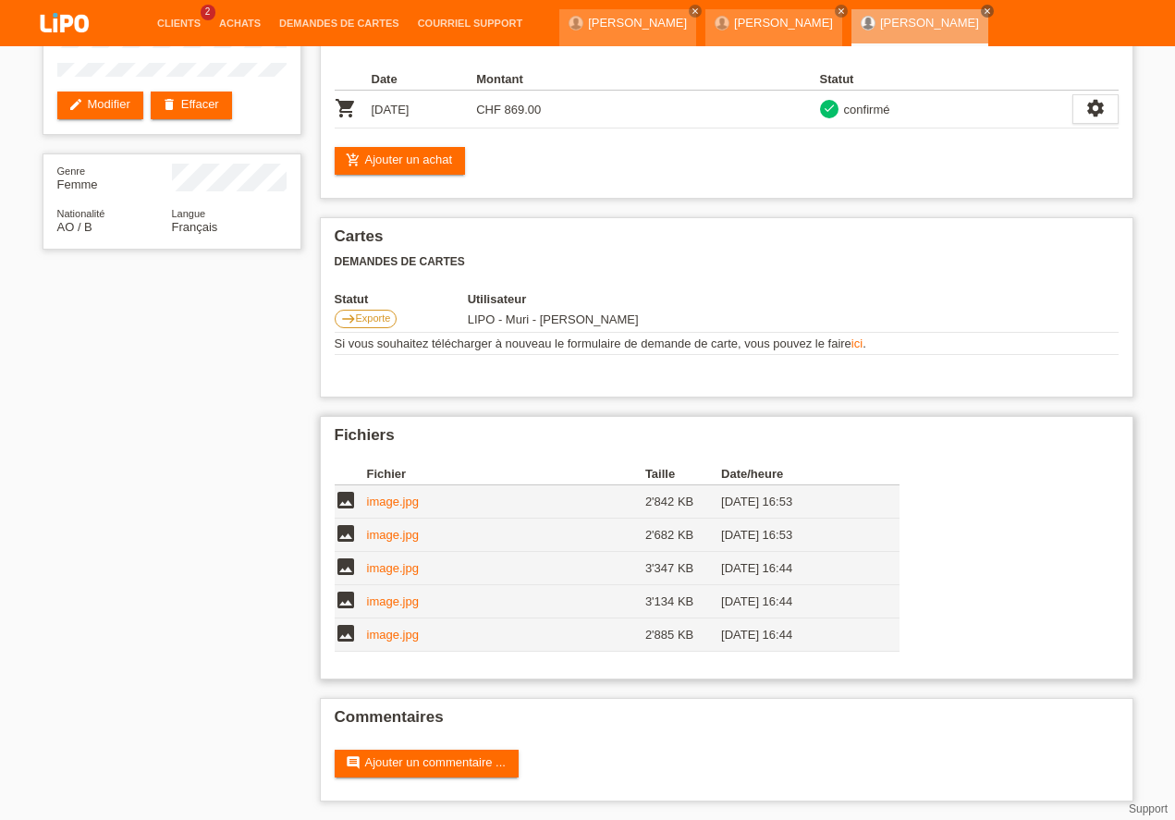
click at [389, 632] on link "image.jpg" at bounding box center [393, 635] width 52 height 14
click at [336, 23] on link "Demandes de cartes" at bounding box center [339, 23] width 139 height 11
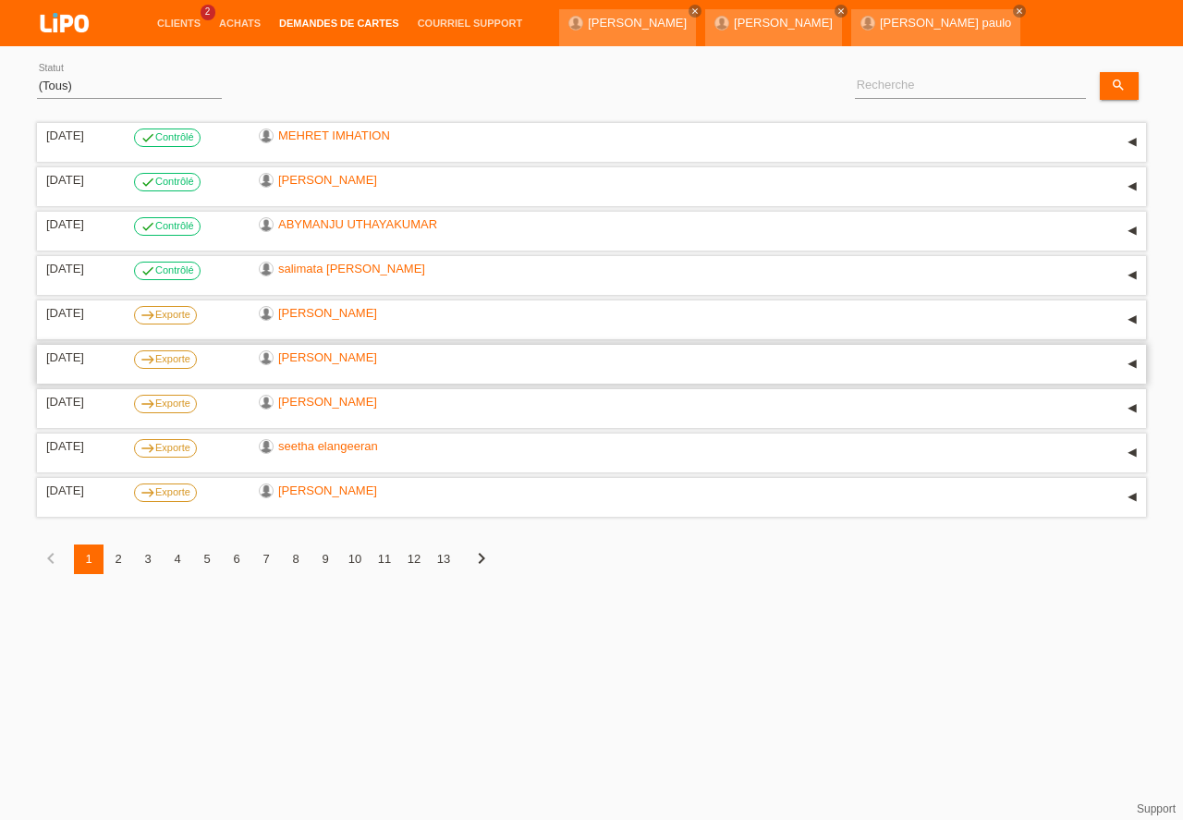
click at [325, 361] on link "[PERSON_NAME]" at bounding box center [327, 357] width 99 height 14
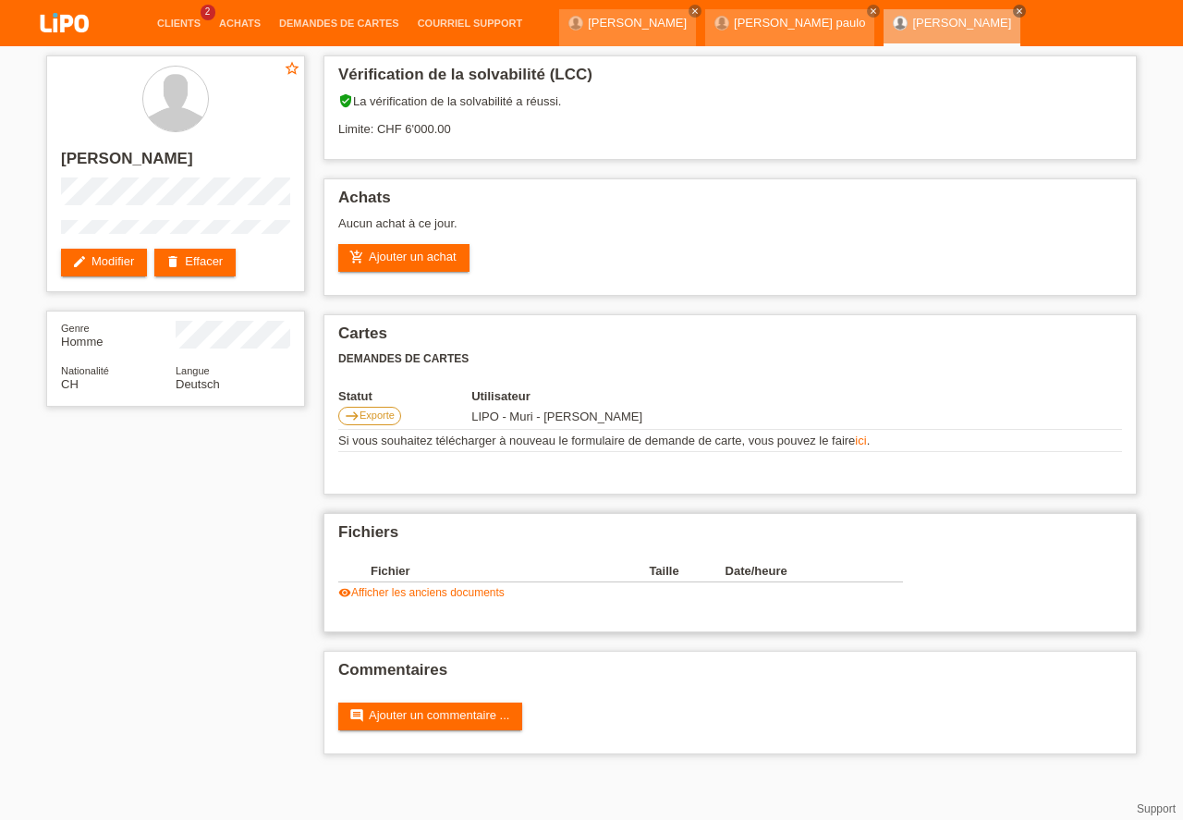
click at [437, 593] on link "visibility Afficher les anciens documents" at bounding box center [421, 592] width 166 height 13
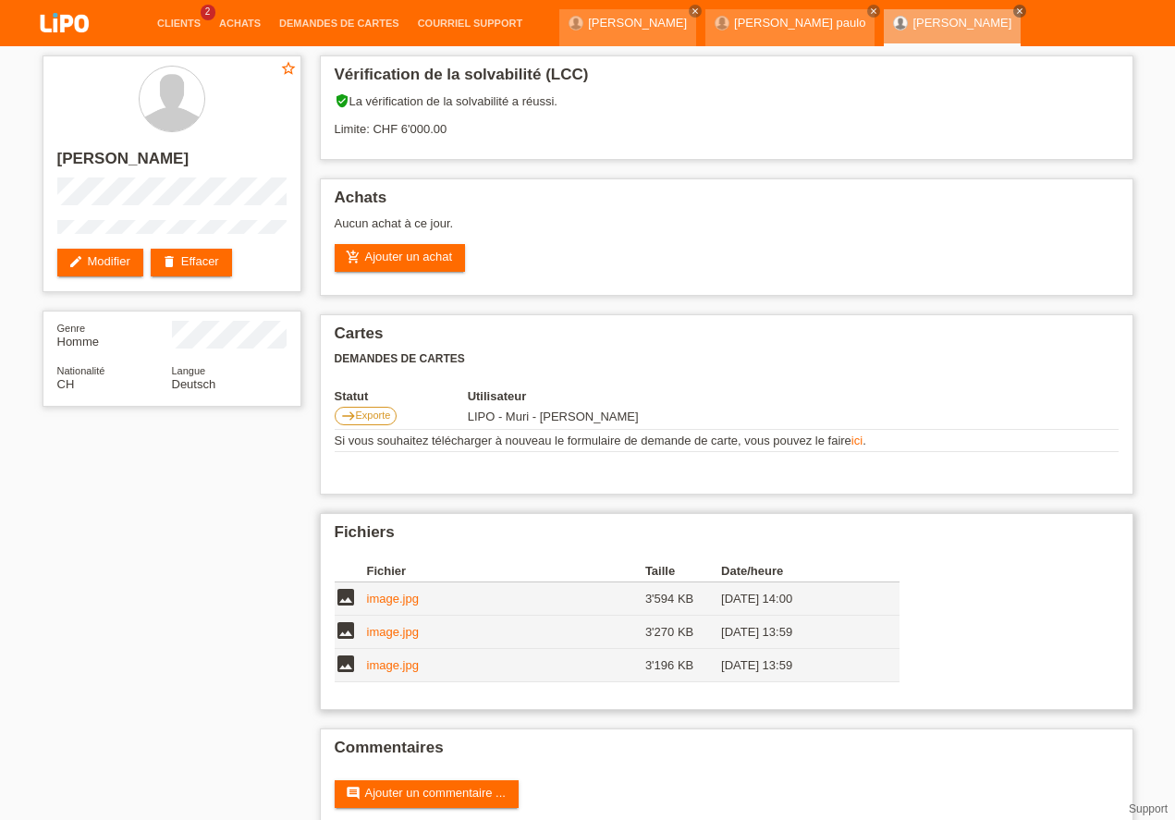
click at [385, 670] on link "image.jpg" at bounding box center [393, 665] width 52 height 14
click at [347, 20] on link "Demandes de cartes" at bounding box center [339, 23] width 139 height 11
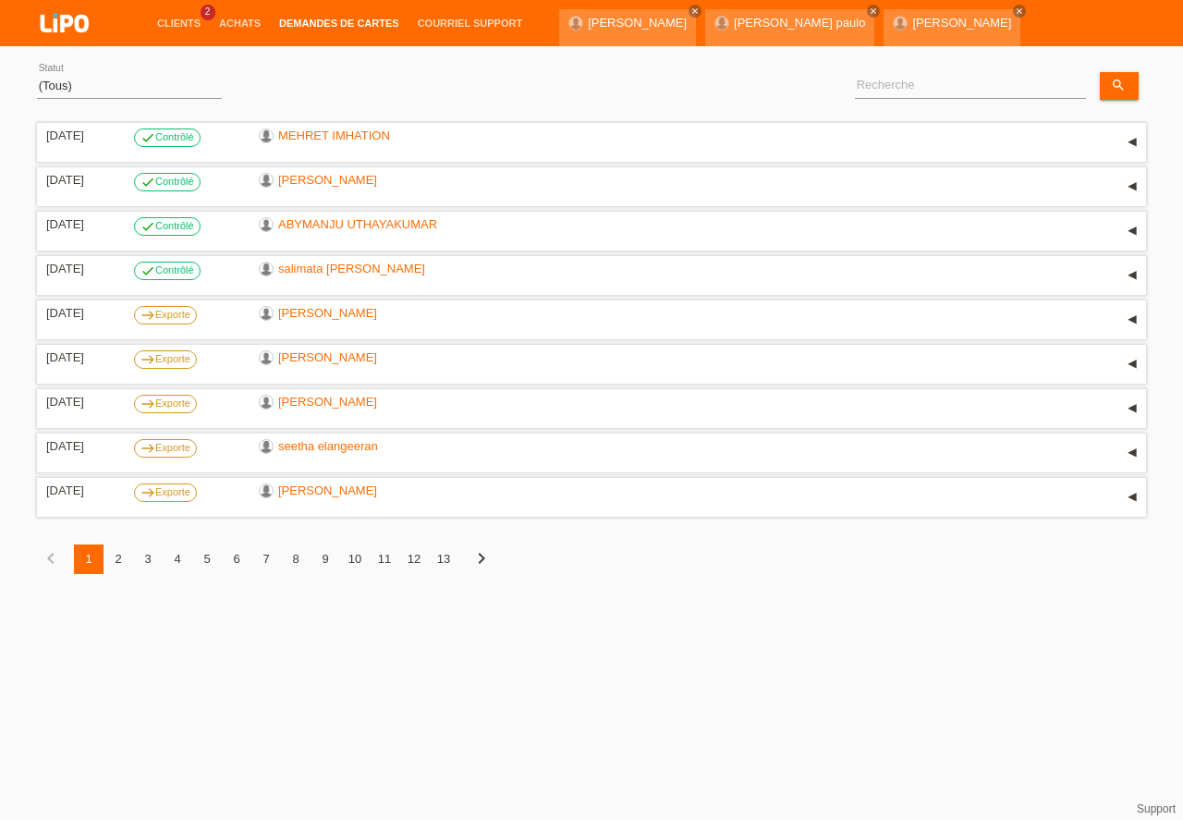
click at [120, 558] on div "2" at bounding box center [119, 559] width 30 height 30
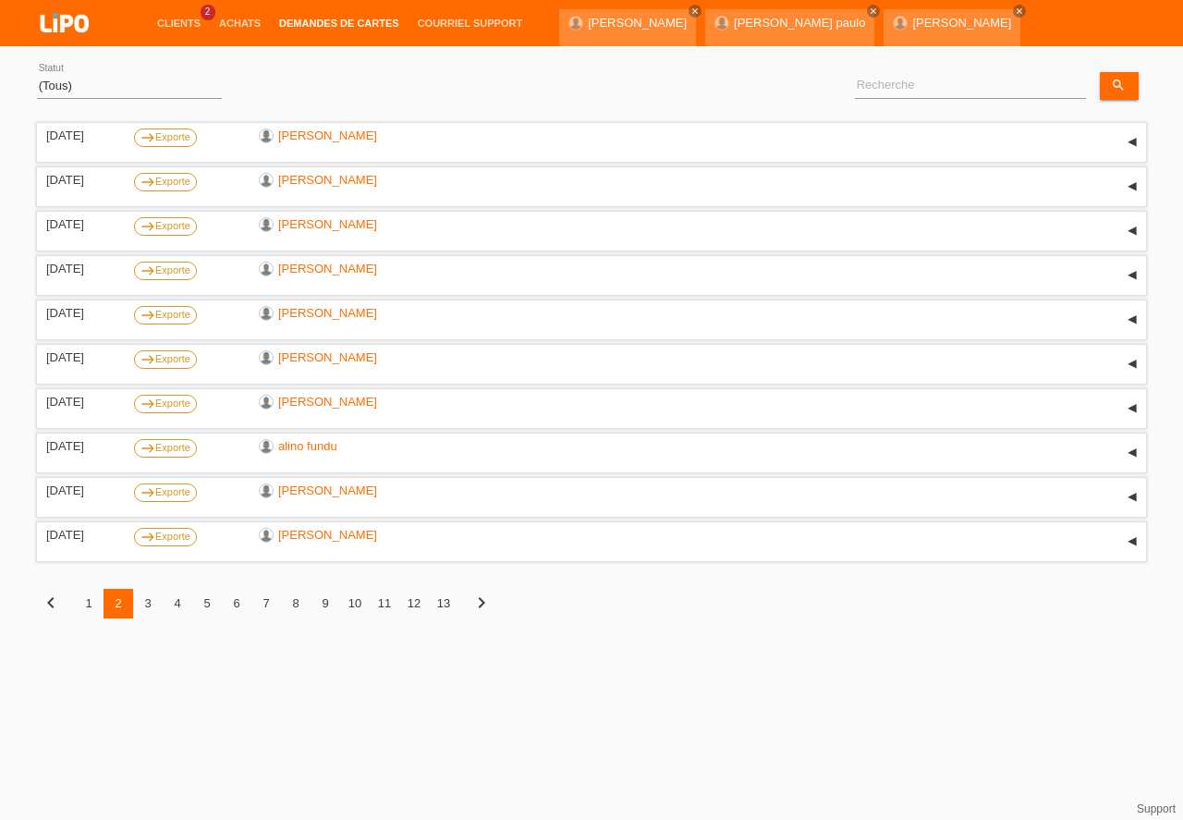
click at [152, 602] on div "3" at bounding box center [148, 604] width 30 height 30
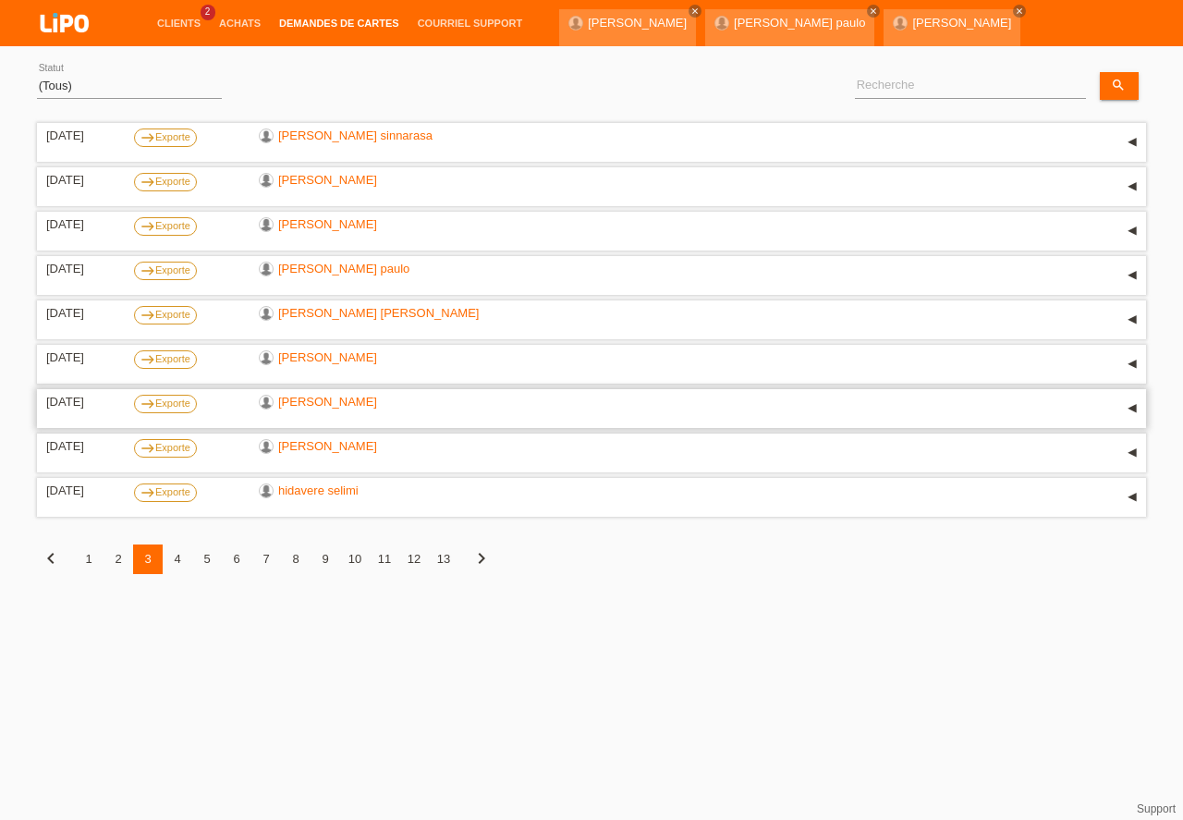
click at [335, 400] on link "GHOLAM MOHAMMADI" at bounding box center [327, 402] width 99 height 14
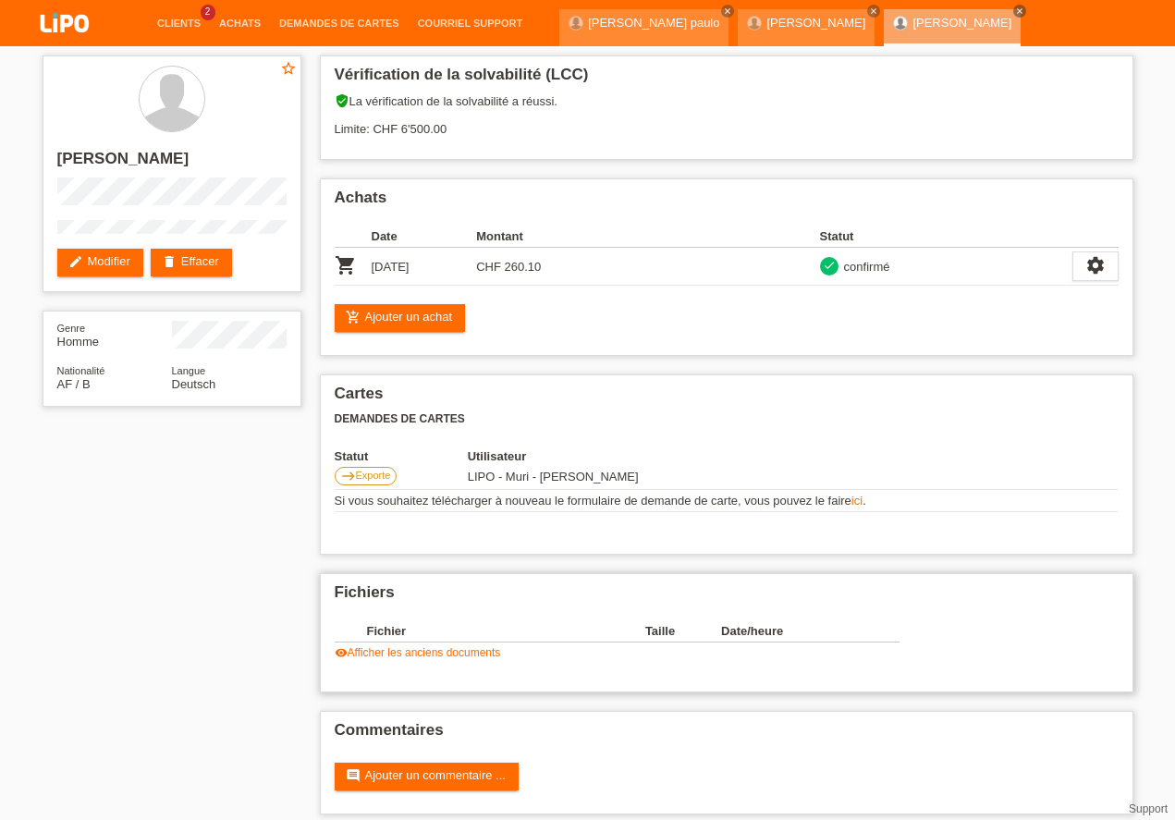
click at [446, 649] on link "visibility Afficher les anciens documents" at bounding box center [418, 652] width 166 height 13
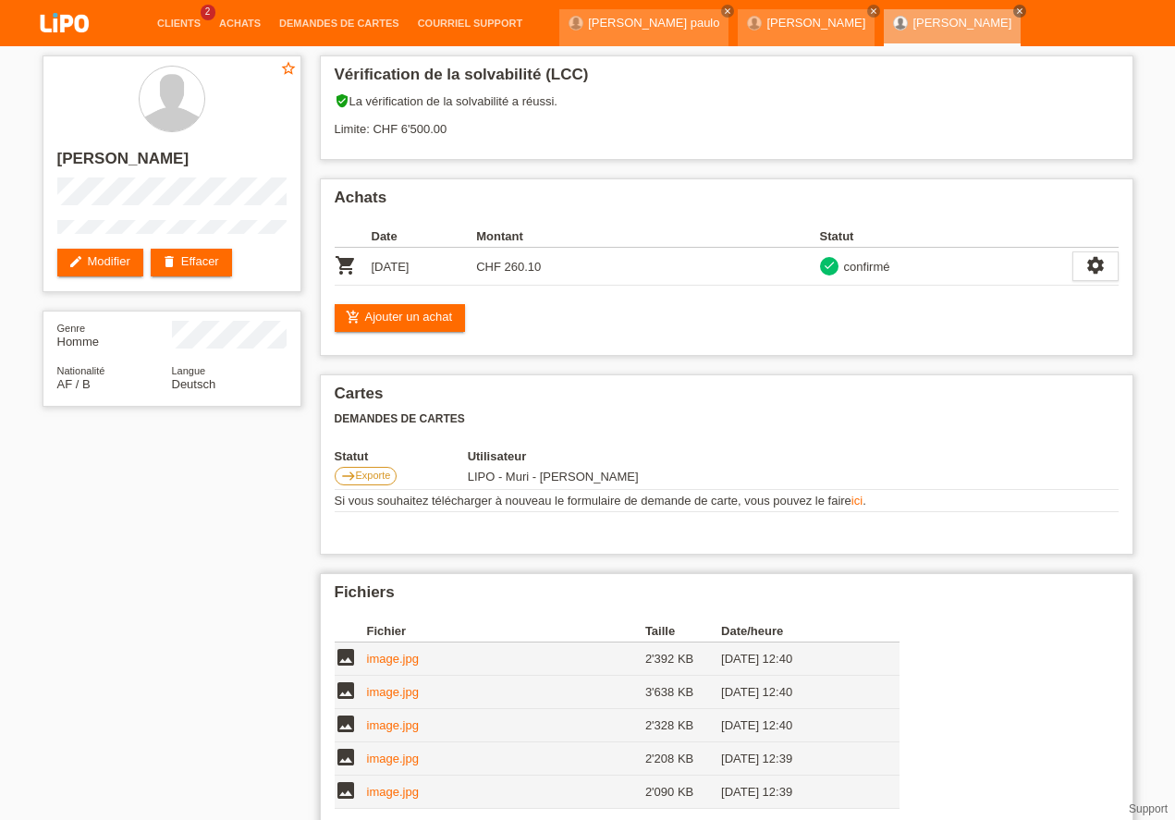
scroll to position [157, 0]
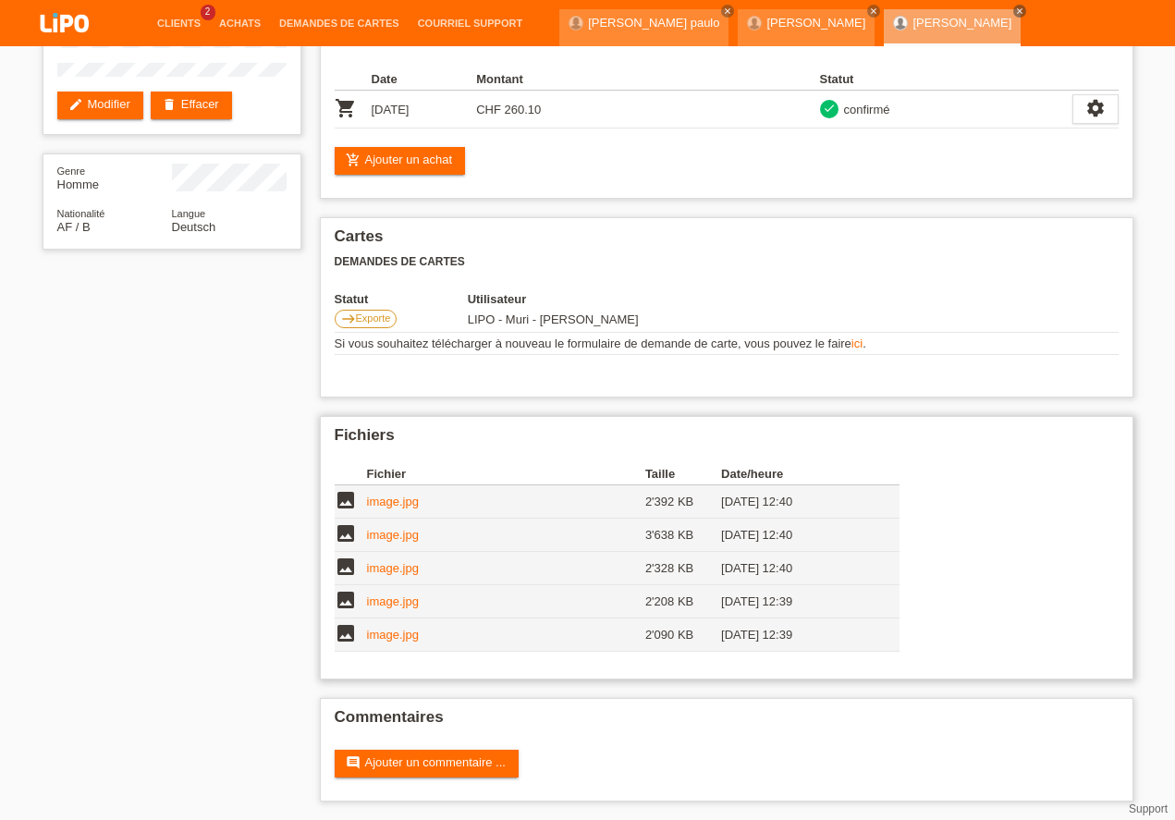
click at [396, 632] on link "image.jpg" at bounding box center [393, 635] width 52 height 14
click at [322, 16] on li "Demandes de cartes" at bounding box center [339, 23] width 139 height 47
click at [322, 18] on li "Demandes de cartes" at bounding box center [339, 23] width 139 height 47
click at [322, 24] on link "Demandes de cartes" at bounding box center [339, 23] width 139 height 11
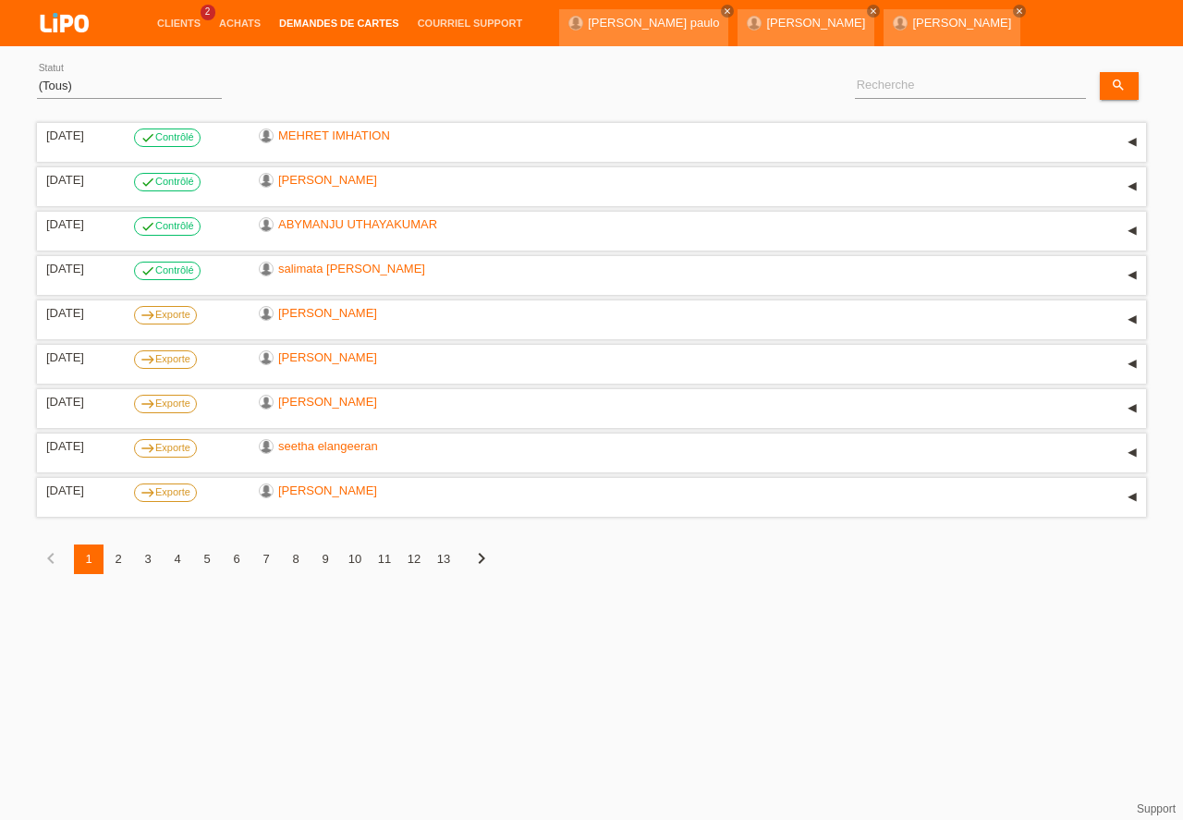
click at [151, 563] on div "3" at bounding box center [148, 559] width 30 height 30
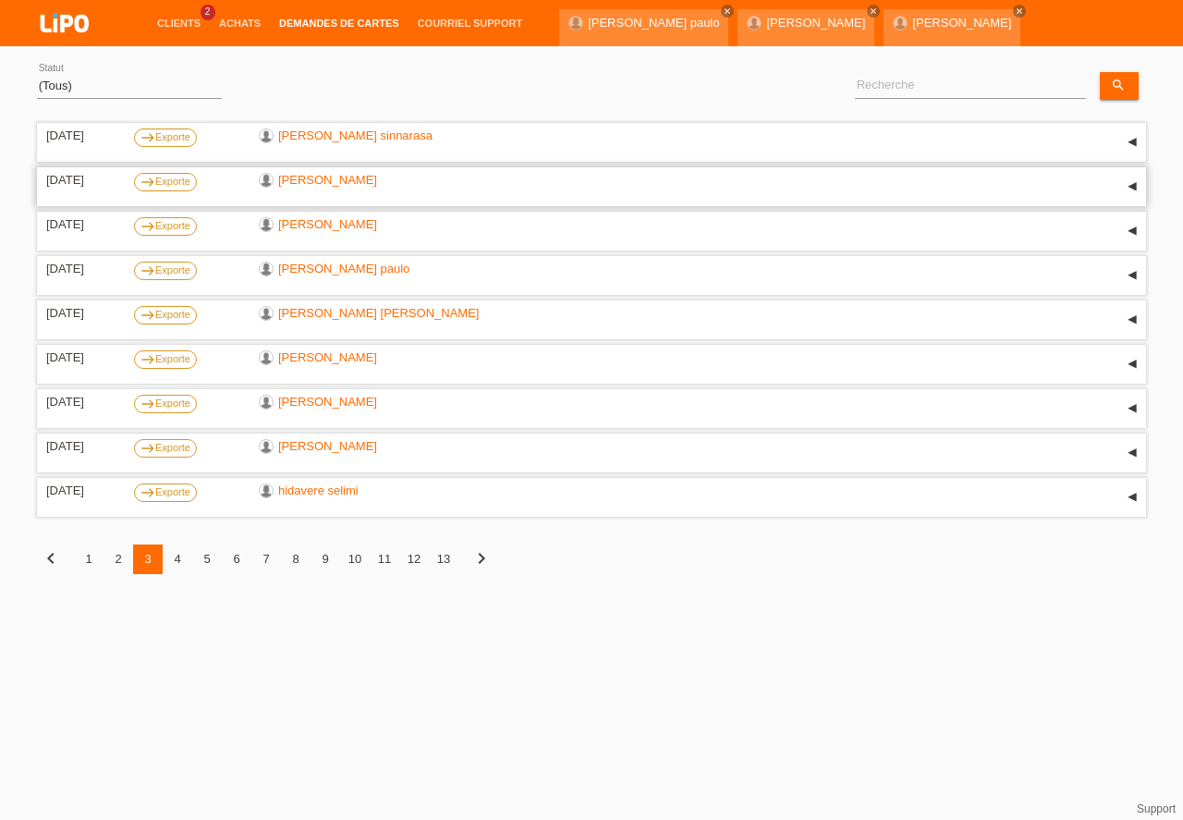
click at [337, 184] on link "[PERSON_NAME]" at bounding box center [327, 180] width 99 height 14
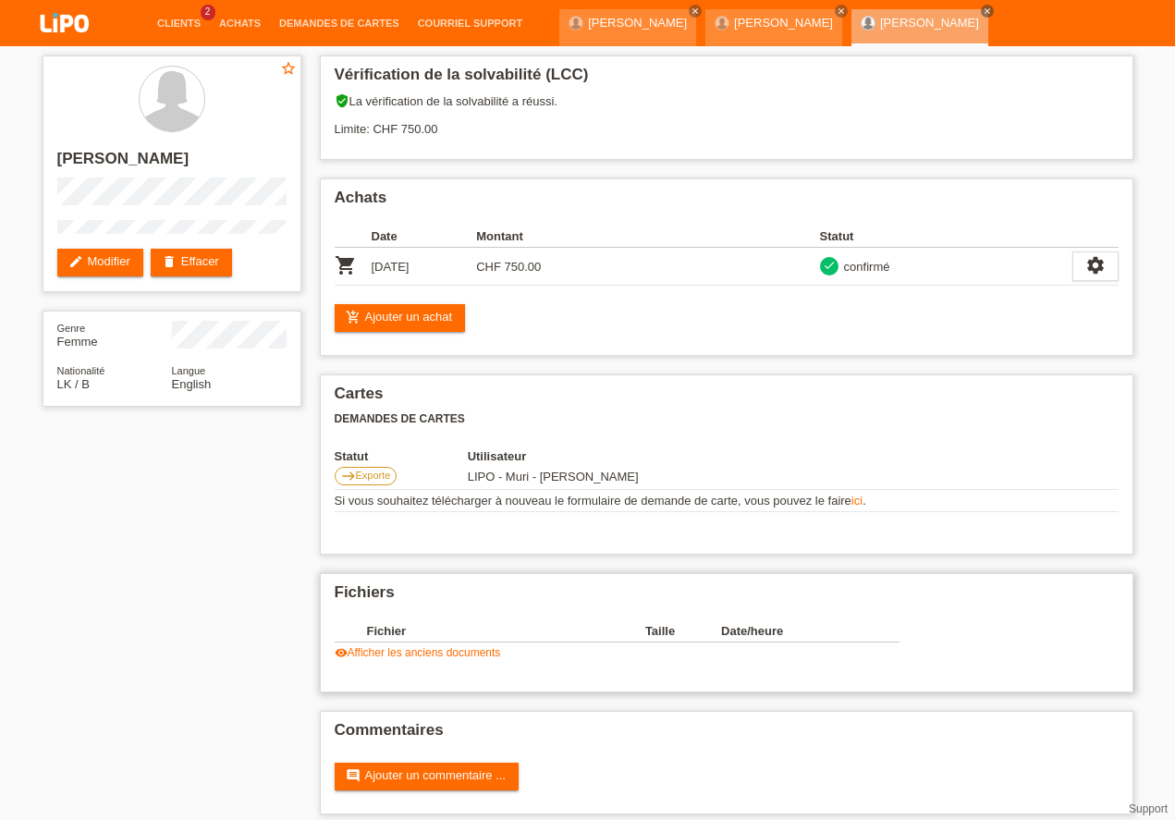
click at [422, 655] on link "visibility Afficher les anciens documents" at bounding box center [418, 652] width 166 height 13
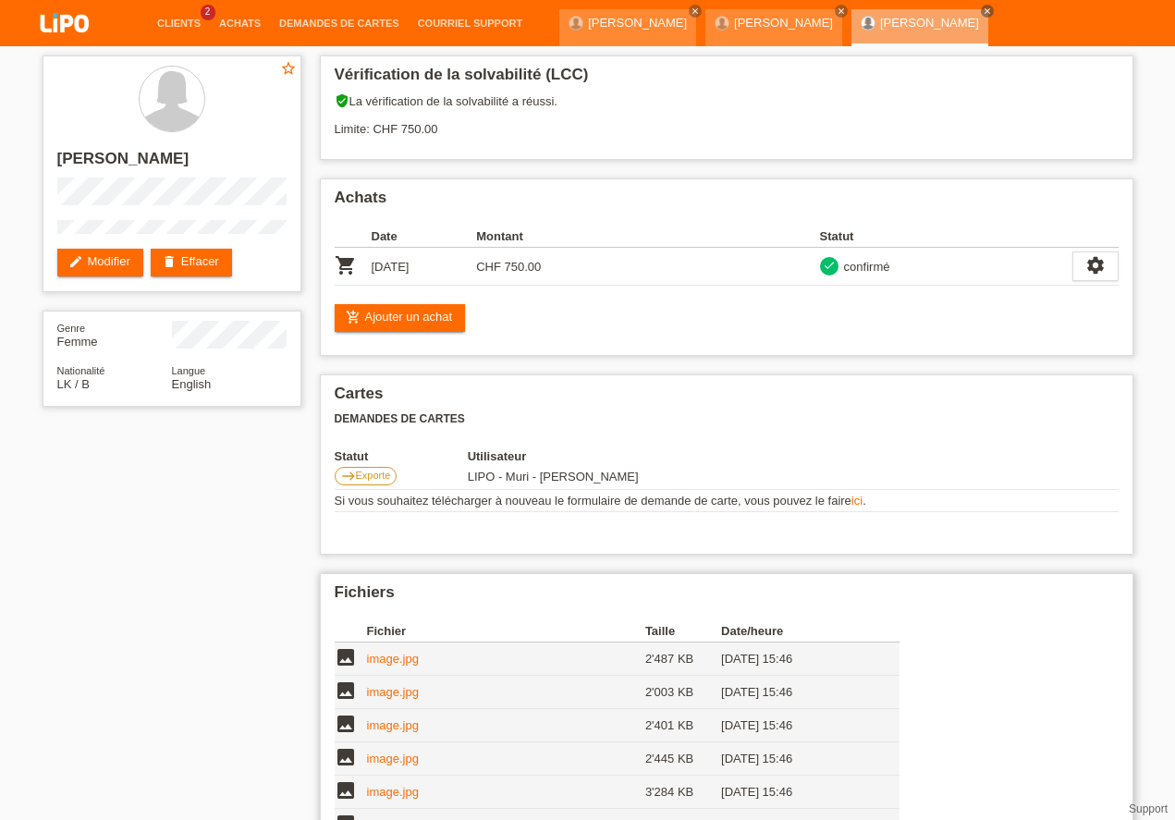
scroll to position [190, 0]
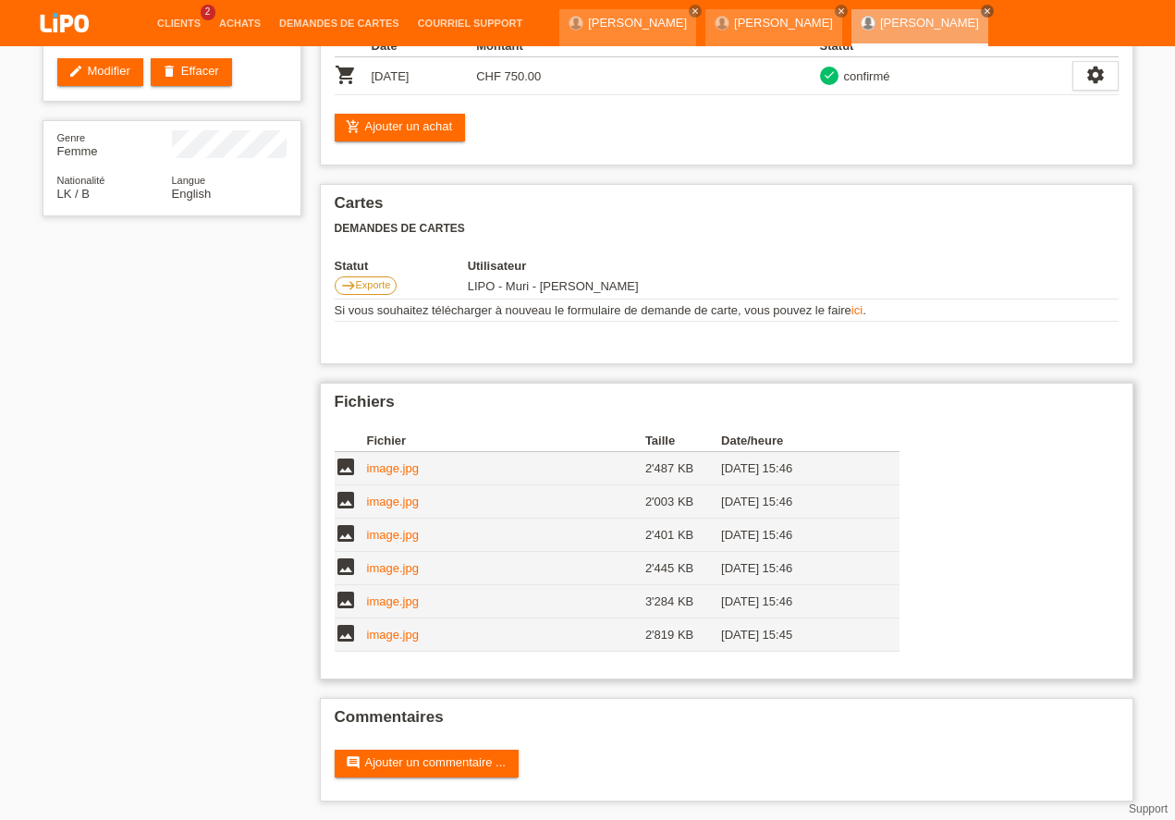
click at [393, 636] on link "image.jpg" at bounding box center [393, 635] width 52 height 14
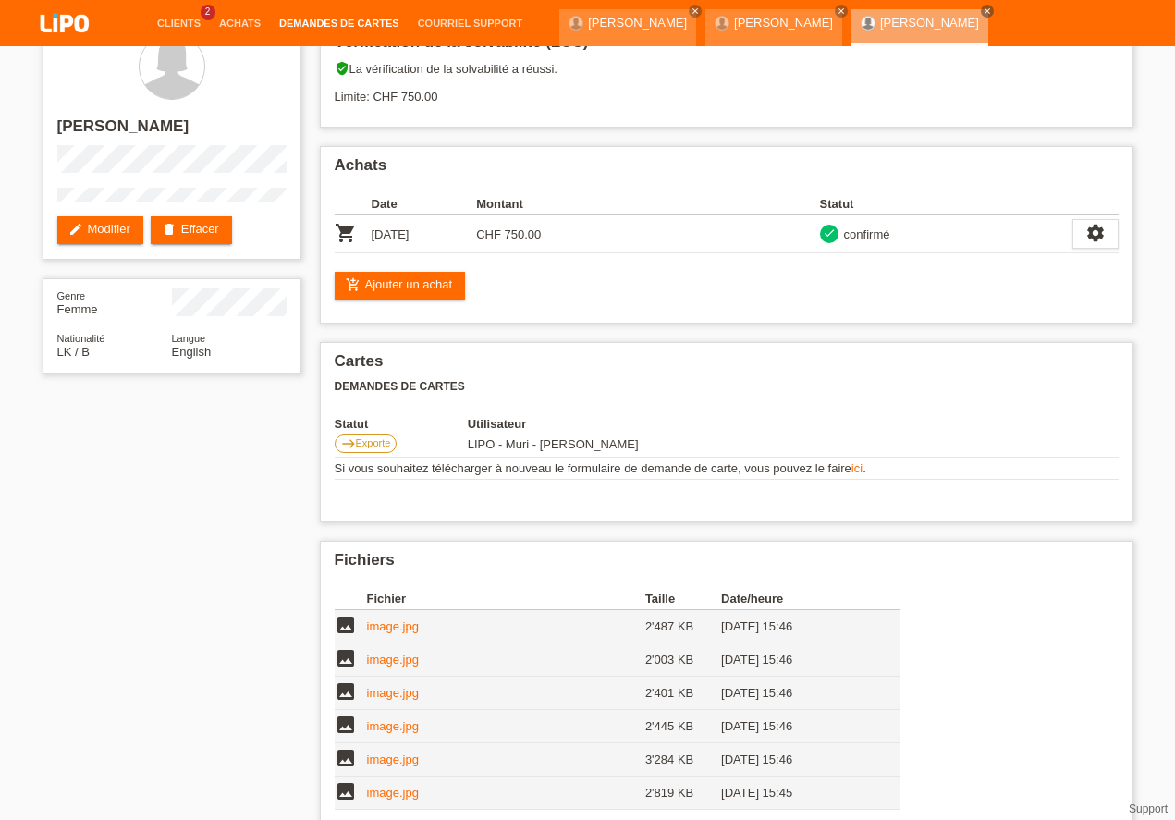
click at [327, 19] on link "Demandes de cartes" at bounding box center [339, 23] width 139 height 11
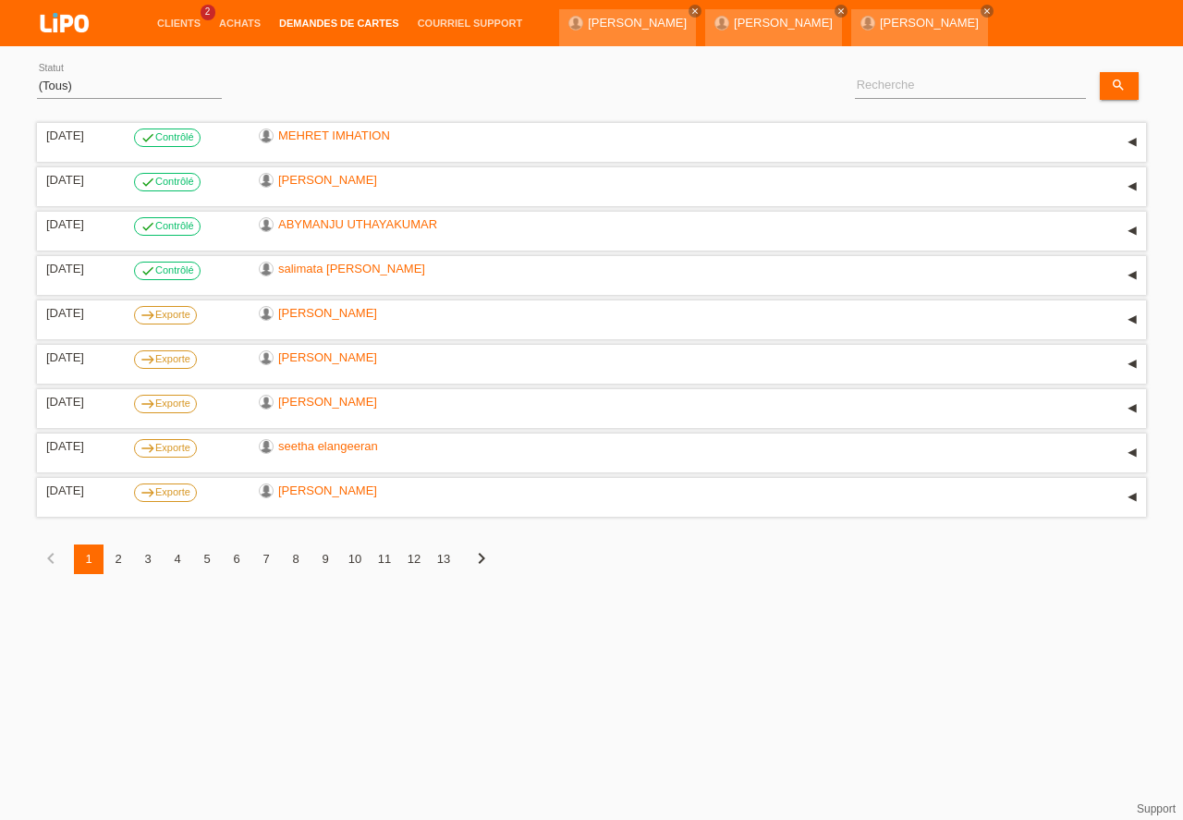
click at [145, 558] on div "3" at bounding box center [148, 559] width 30 height 30
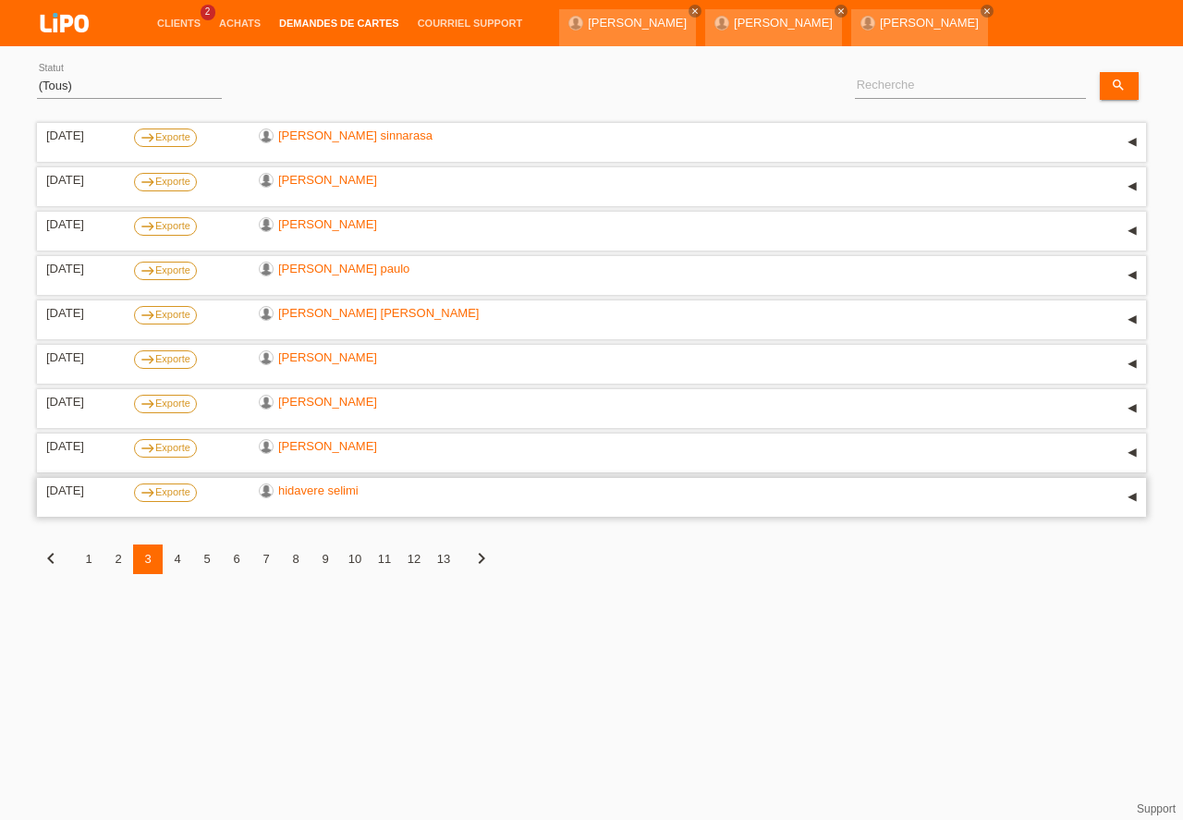
click at [320, 491] on link "hidavere selimi" at bounding box center [318, 490] width 80 height 14
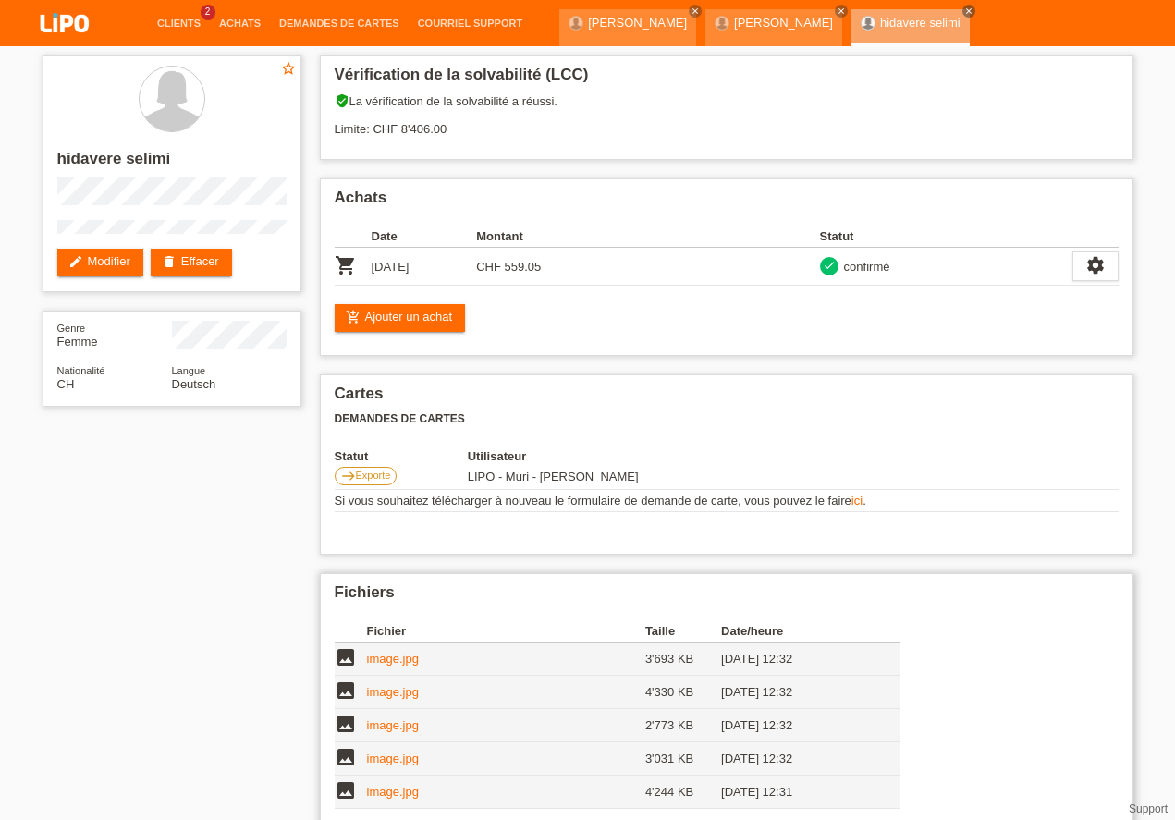
scroll to position [157, 0]
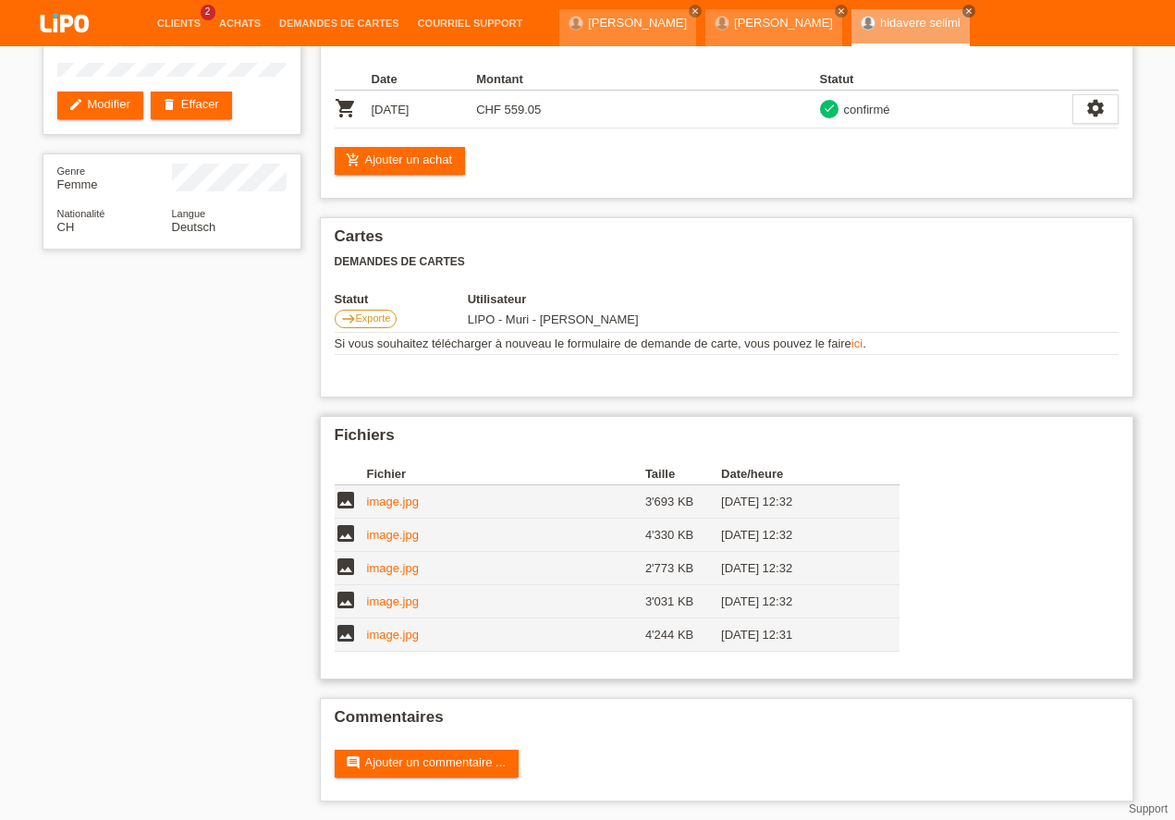
click at [406, 639] on link "image.jpg" at bounding box center [393, 635] width 52 height 14
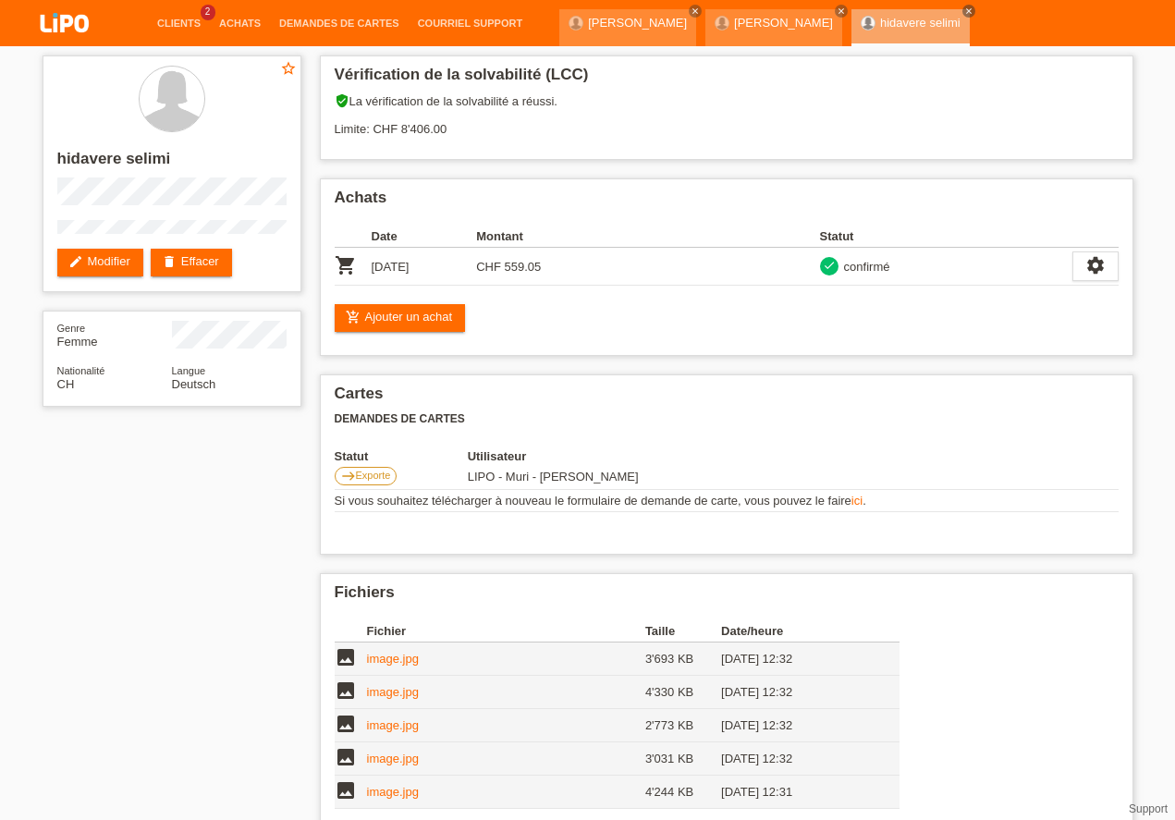
click at [325, 18] on li "Demandes de cartes" at bounding box center [339, 23] width 139 height 47
click at [325, 24] on link "Demandes de cartes" at bounding box center [339, 23] width 139 height 11
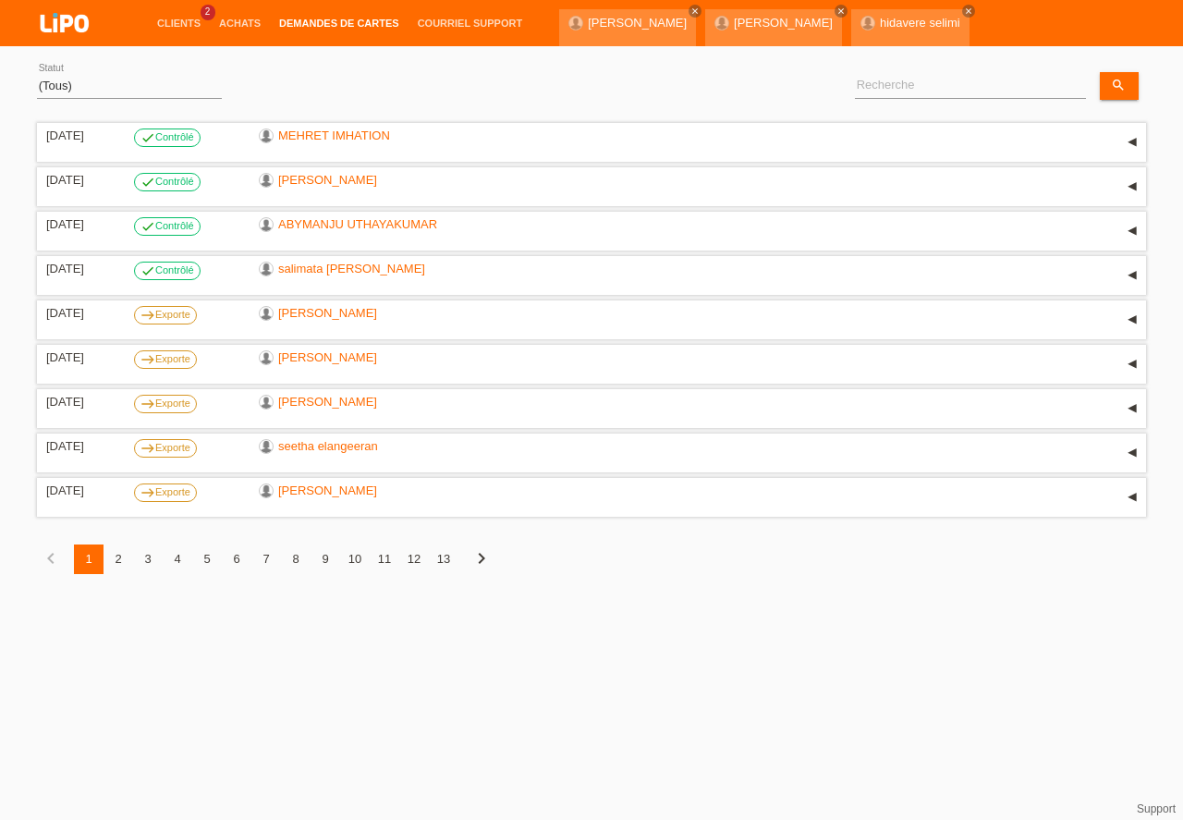
click at [180, 557] on div "4" at bounding box center [178, 559] width 30 height 30
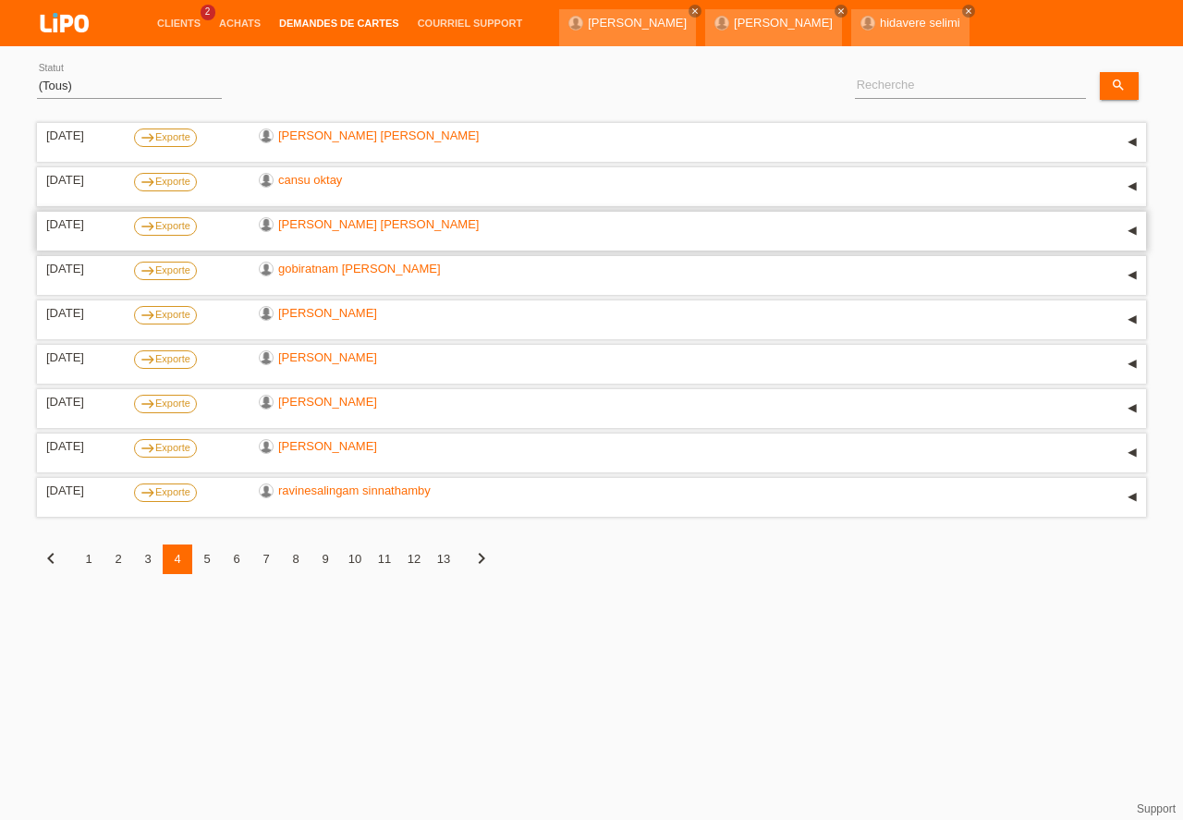
click at [345, 227] on link "[PERSON_NAME] [PERSON_NAME]" at bounding box center [378, 224] width 201 height 14
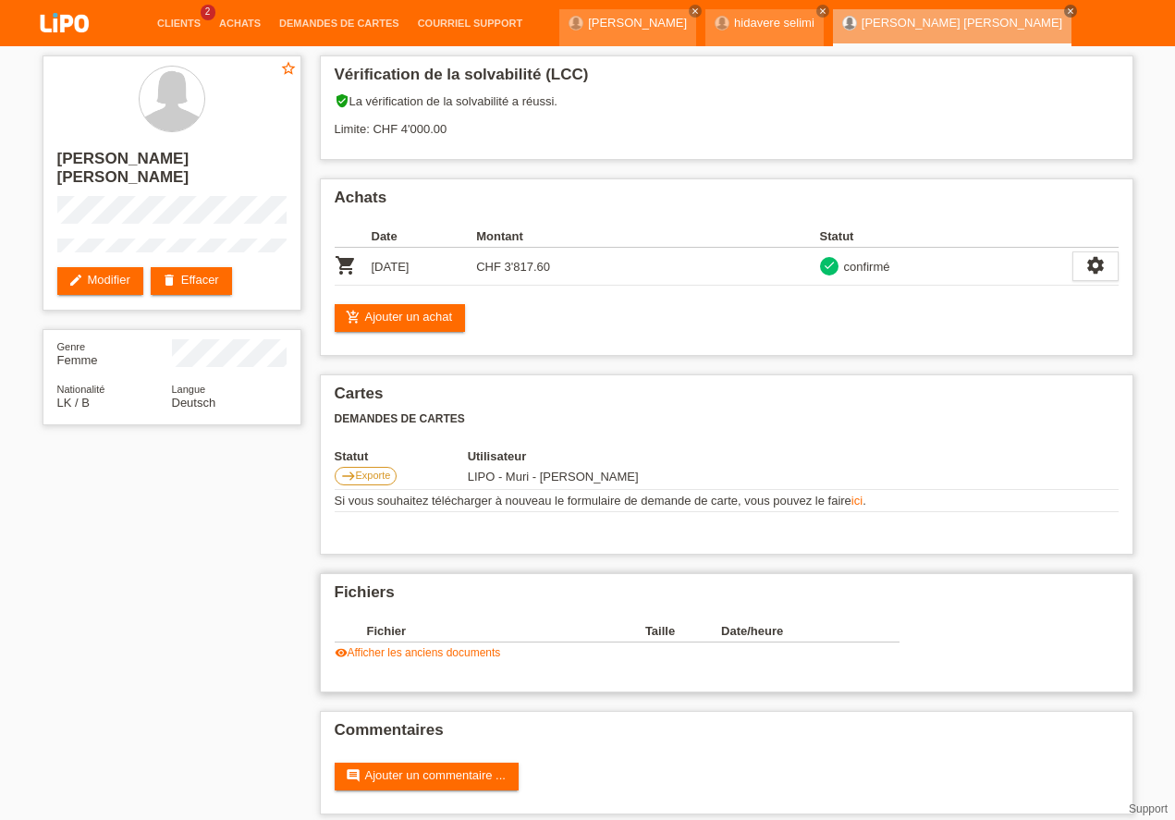
click at [452, 649] on link "visibility Afficher les anciens documents" at bounding box center [418, 652] width 166 height 13
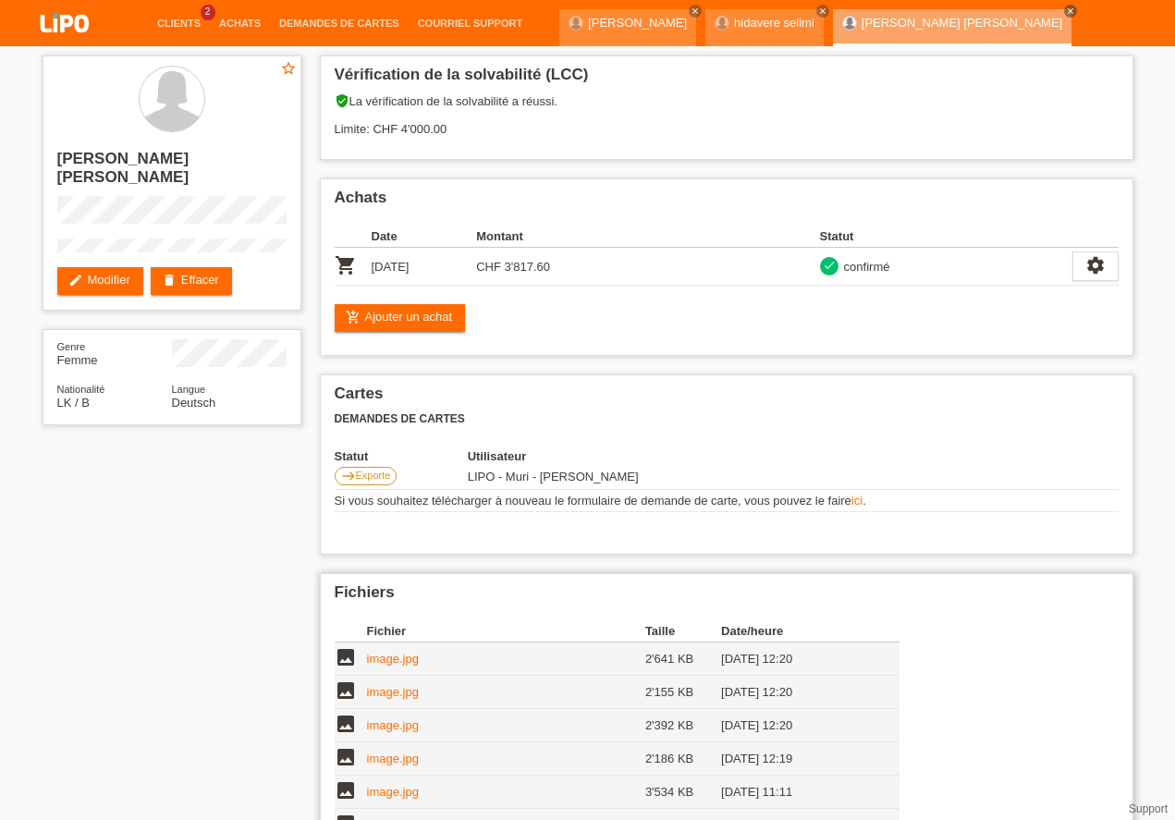
scroll to position [211, 0]
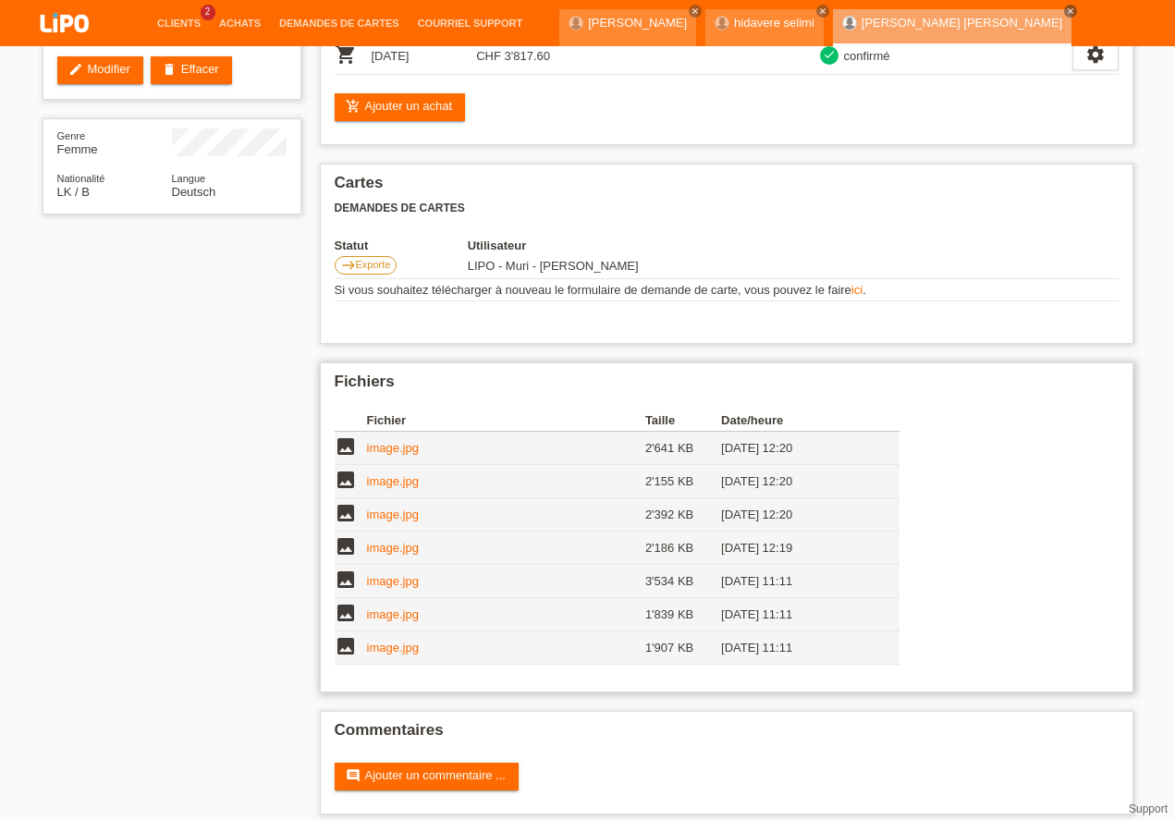
click at [400, 652] on link "image.jpg" at bounding box center [393, 648] width 52 height 14
click at [330, 19] on link "Demandes de cartes" at bounding box center [339, 23] width 139 height 11
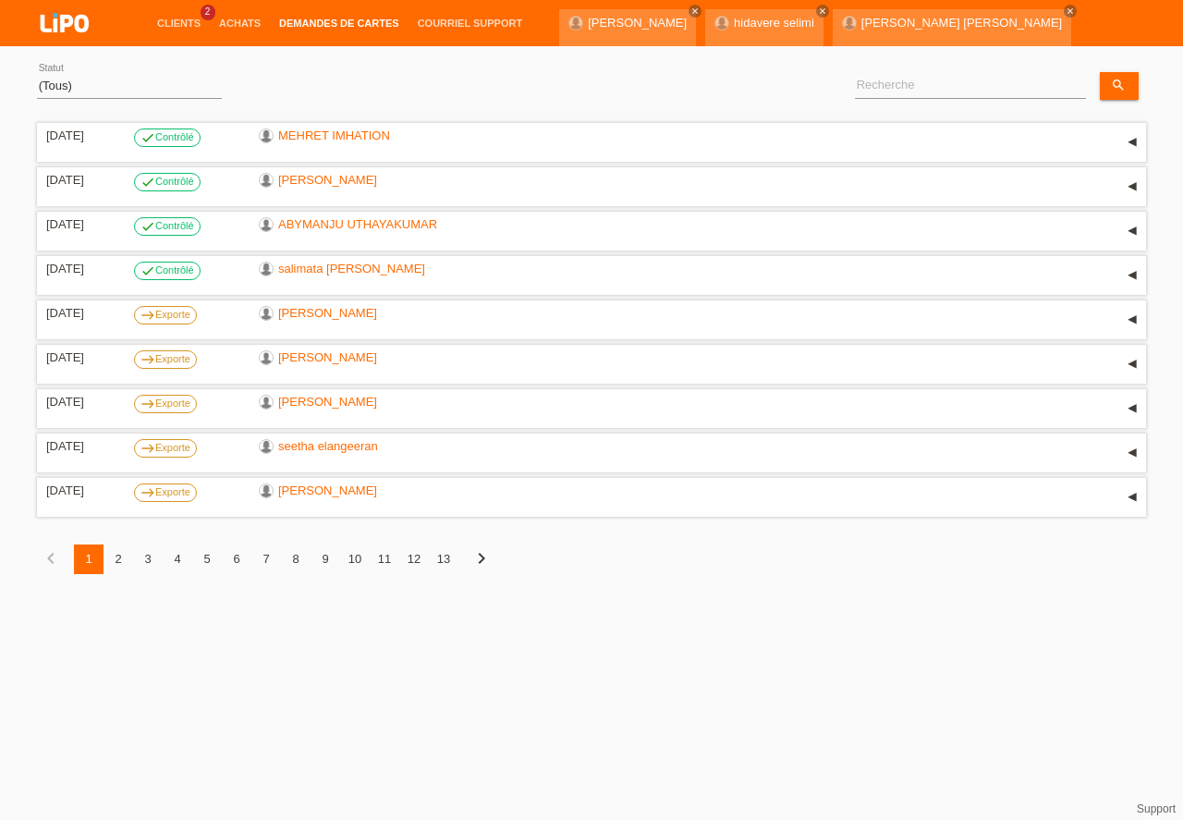
click at [180, 558] on div "4" at bounding box center [178, 559] width 30 height 30
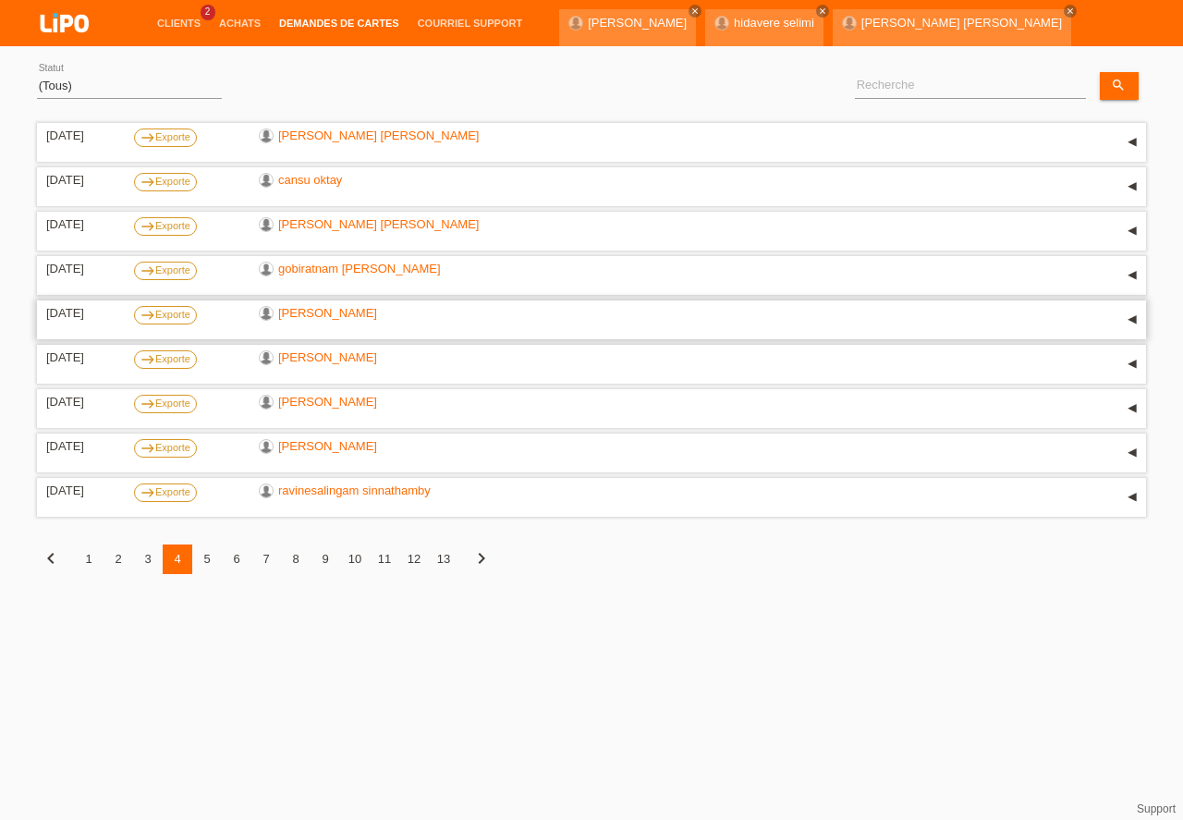
click at [305, 315] on link "[PERSON_NAME]" at bounding box center [327, 313] width 99 height 14
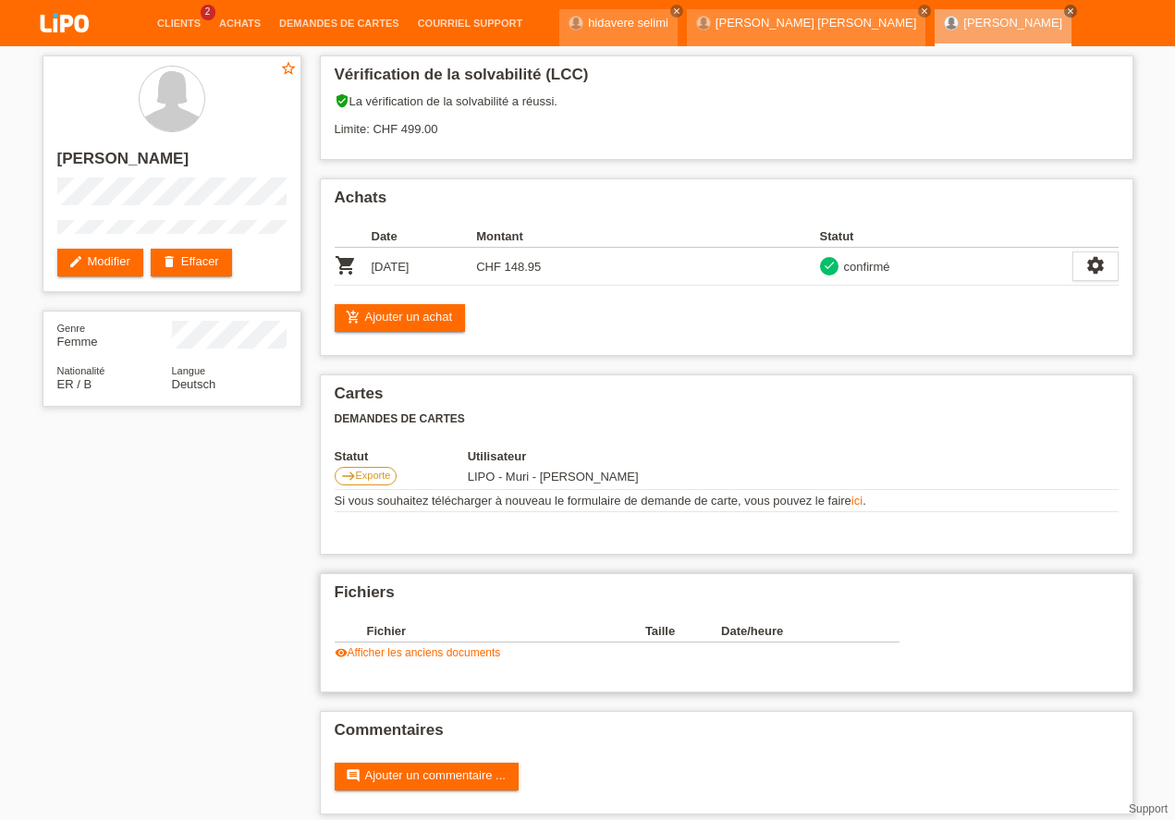
click at [420, 651] on link "visibility Afficher les anciens documents" at bounding box center [418, 652] width 166 height 13
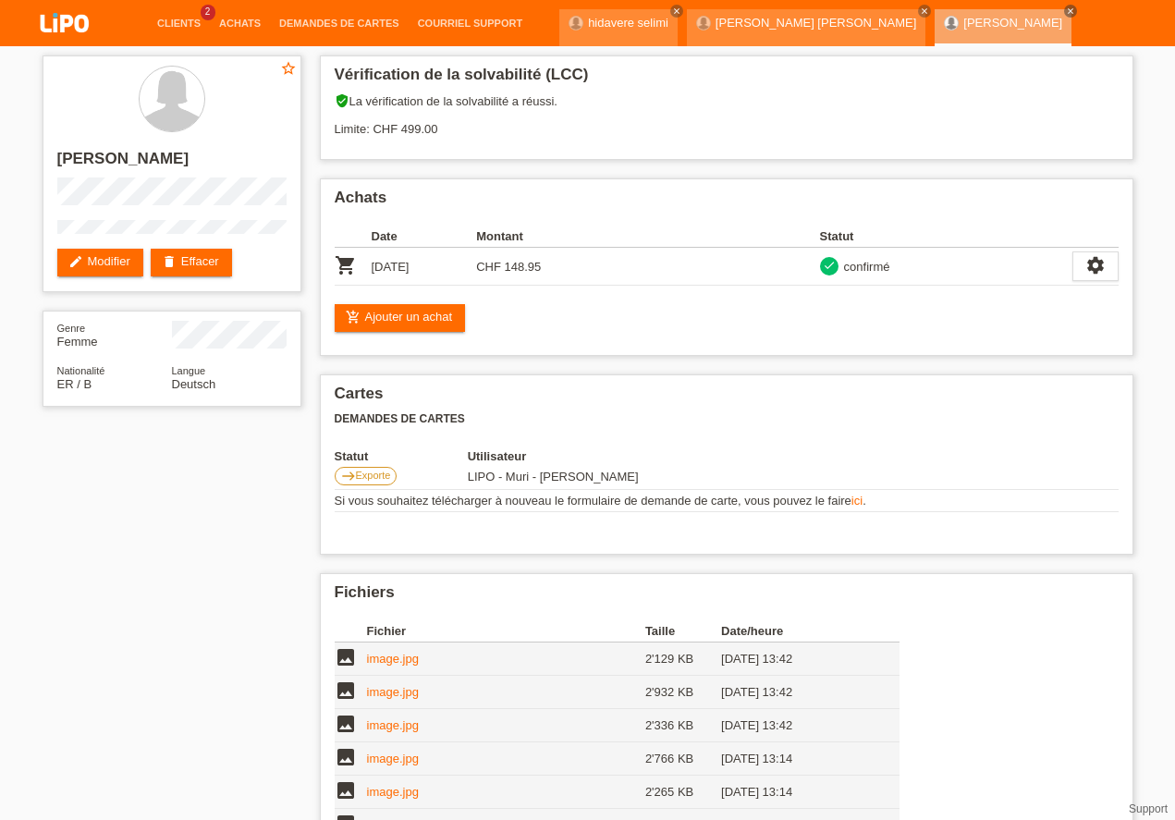
click at [373, 17] on li "Demandes de cartes" at bounding box center [339, 23] width 139 height 47
click at [371, 23] on link "Demandes de cartes" at bounding box center [339, 23] width 139 height 11
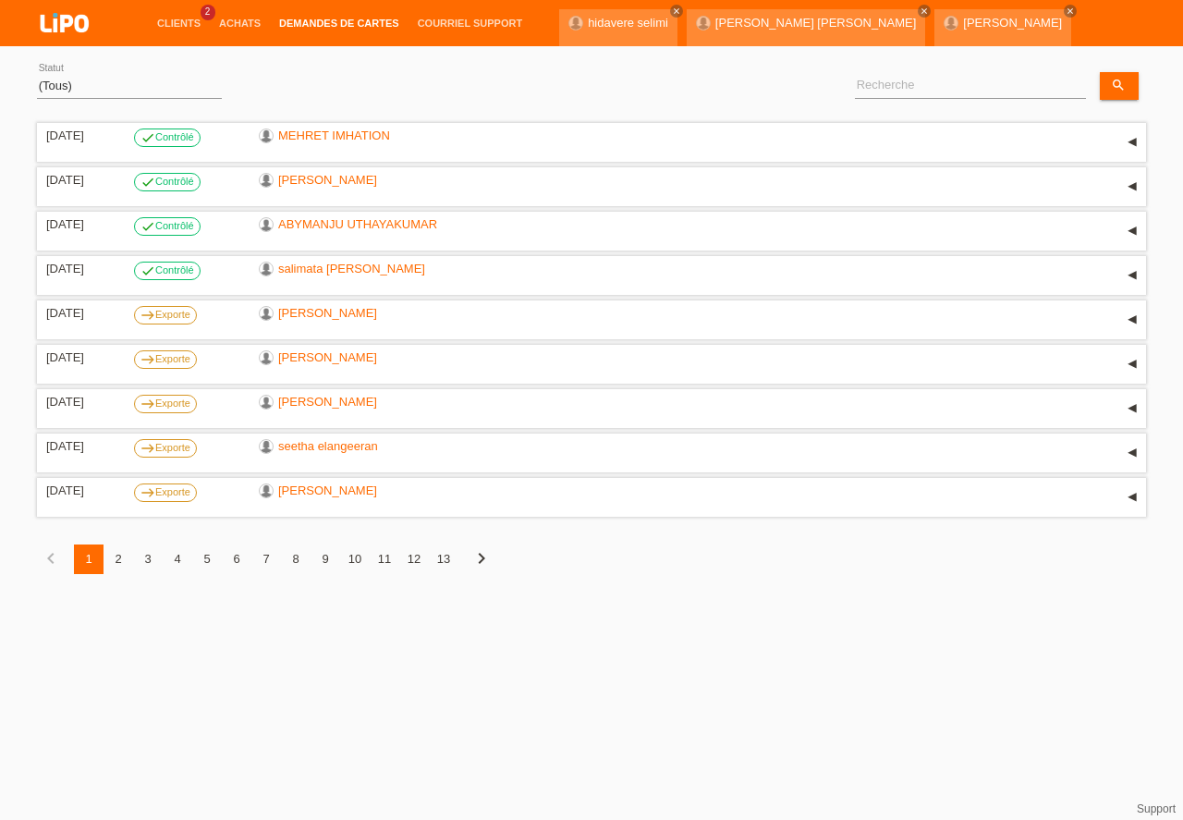
click at [207, 557] on div "5" at bounding box center [207, 559] width 30 height 30
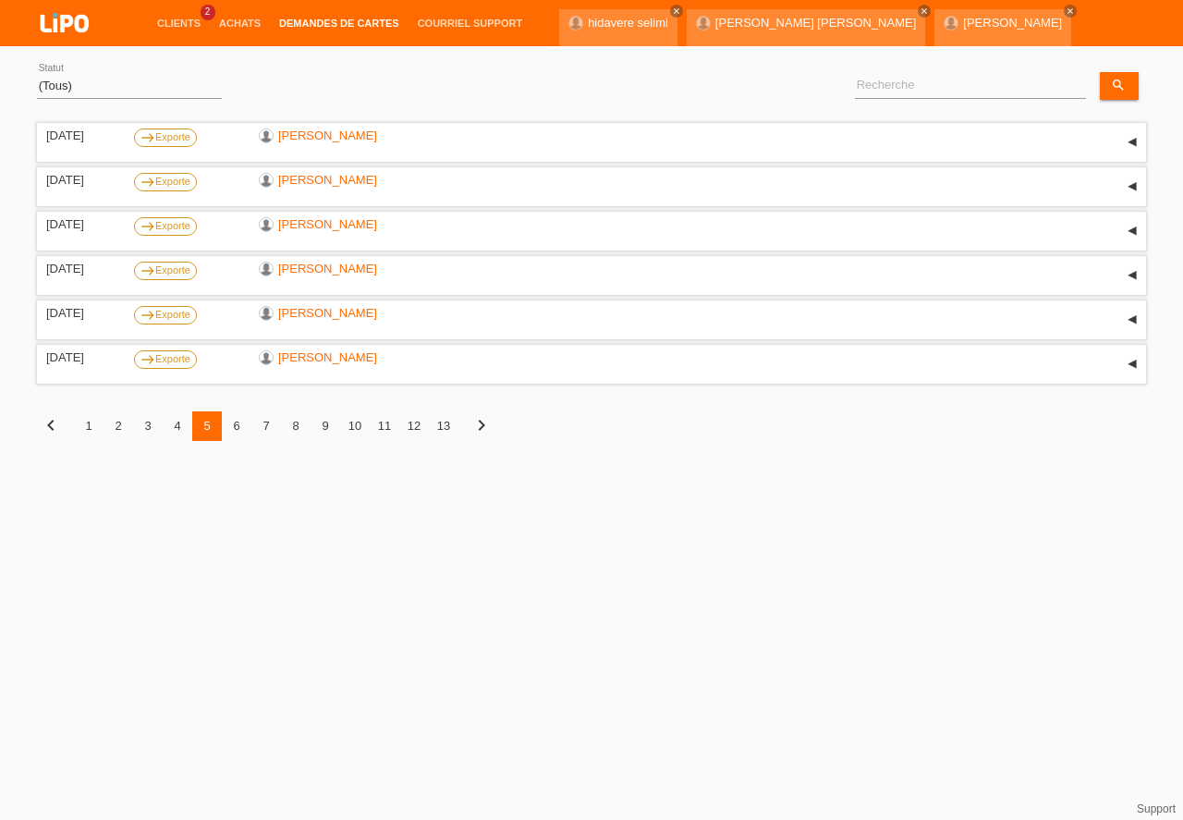
click at [175, 423] on div "4" at bounding box center [178, 426] width 30 height 30
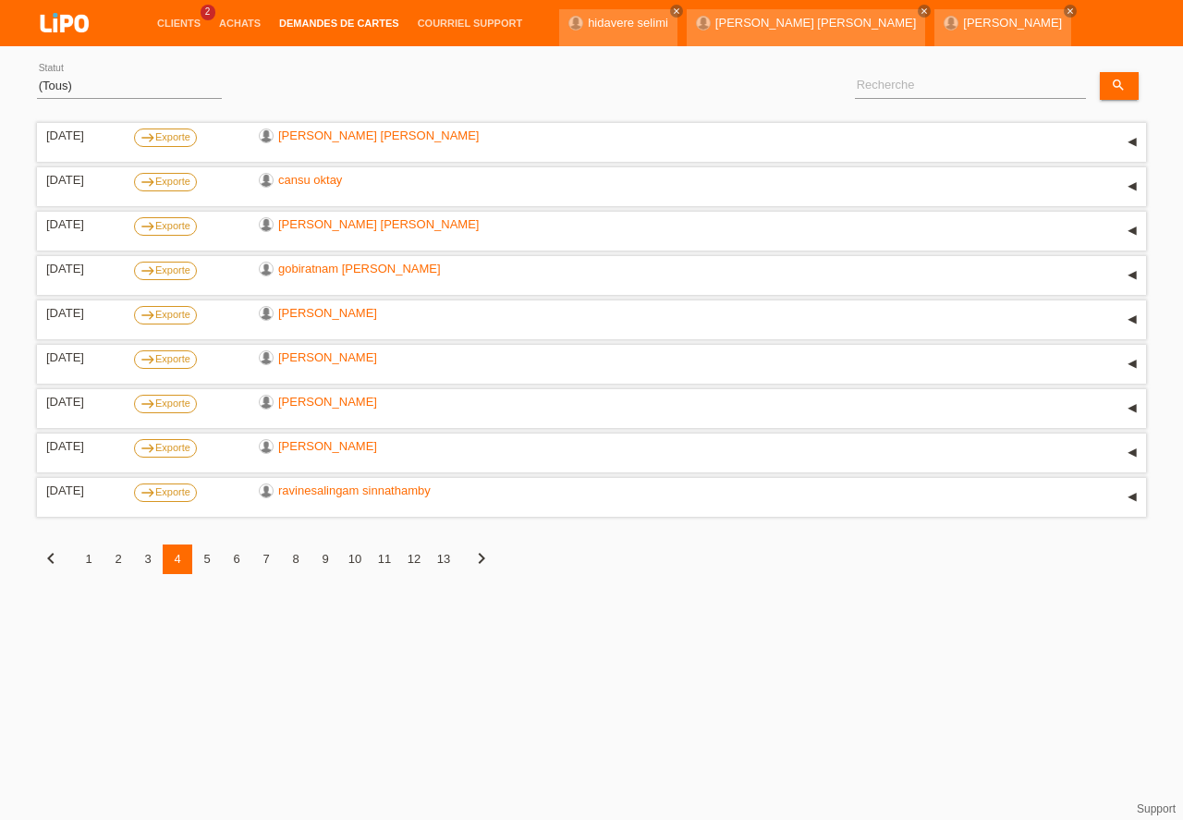
click at [143, 556] on div "3" at bounding box center [148, 559] width 30 height 30
click at [122, 556] on div "2" at bounding box center [119, 559] width 30 height 30
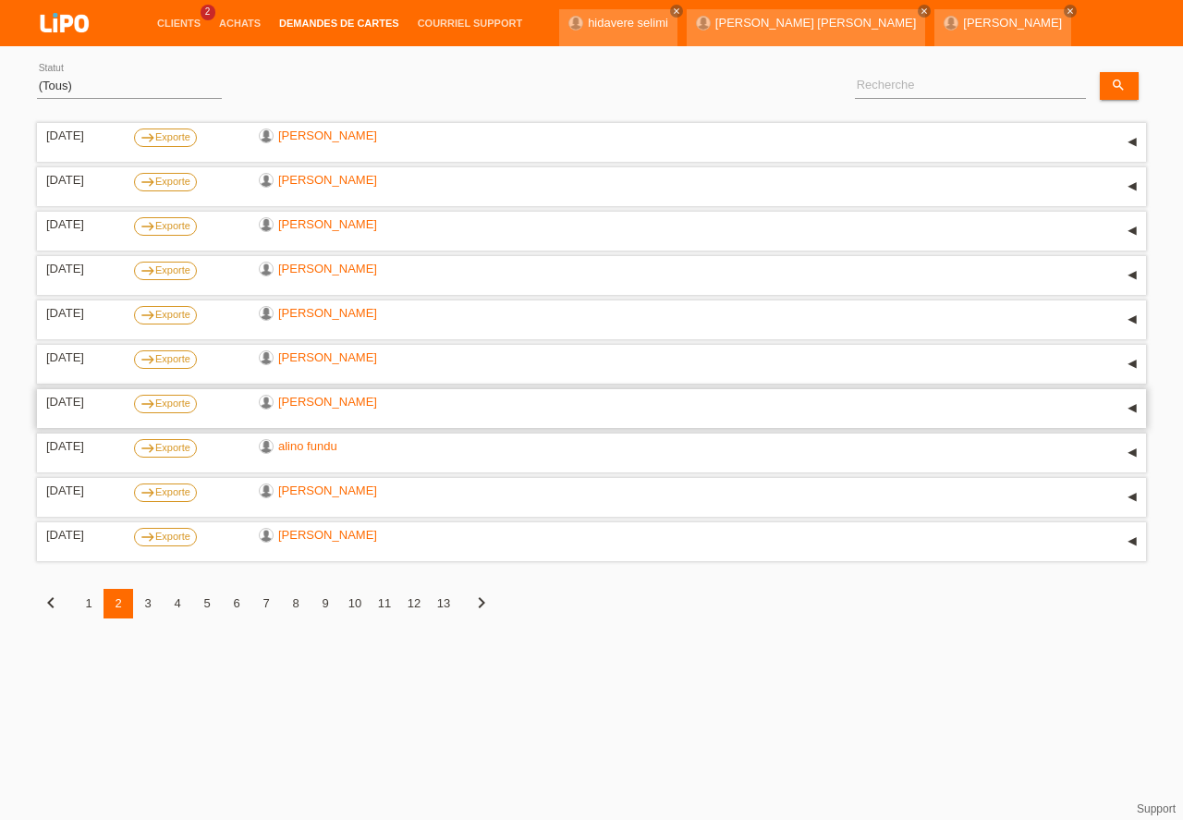
click at [307, 400] on link "[PERSON_NAME]" at bounding box center [327, 402] width 99 height 14
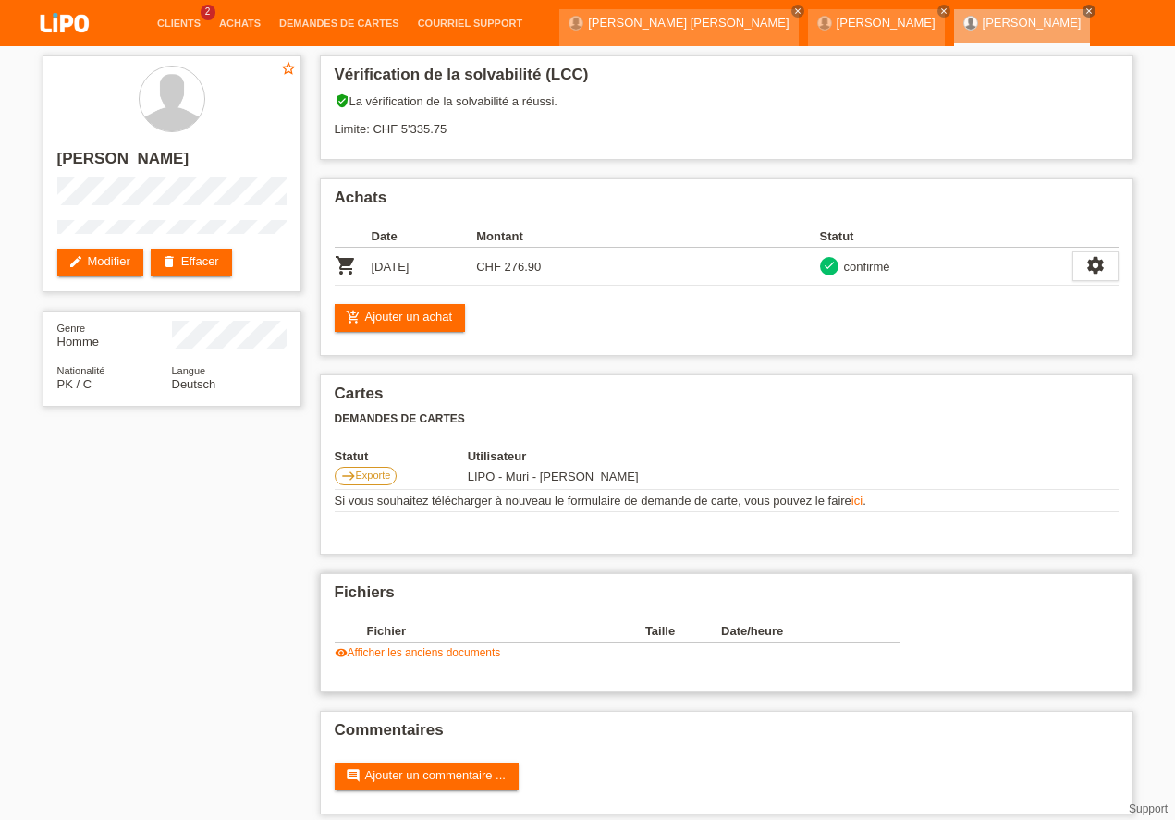
click at [396, 653] on link "visibility Afficher les anciens documents" at bounding box center [418, 652] width 166 height 13
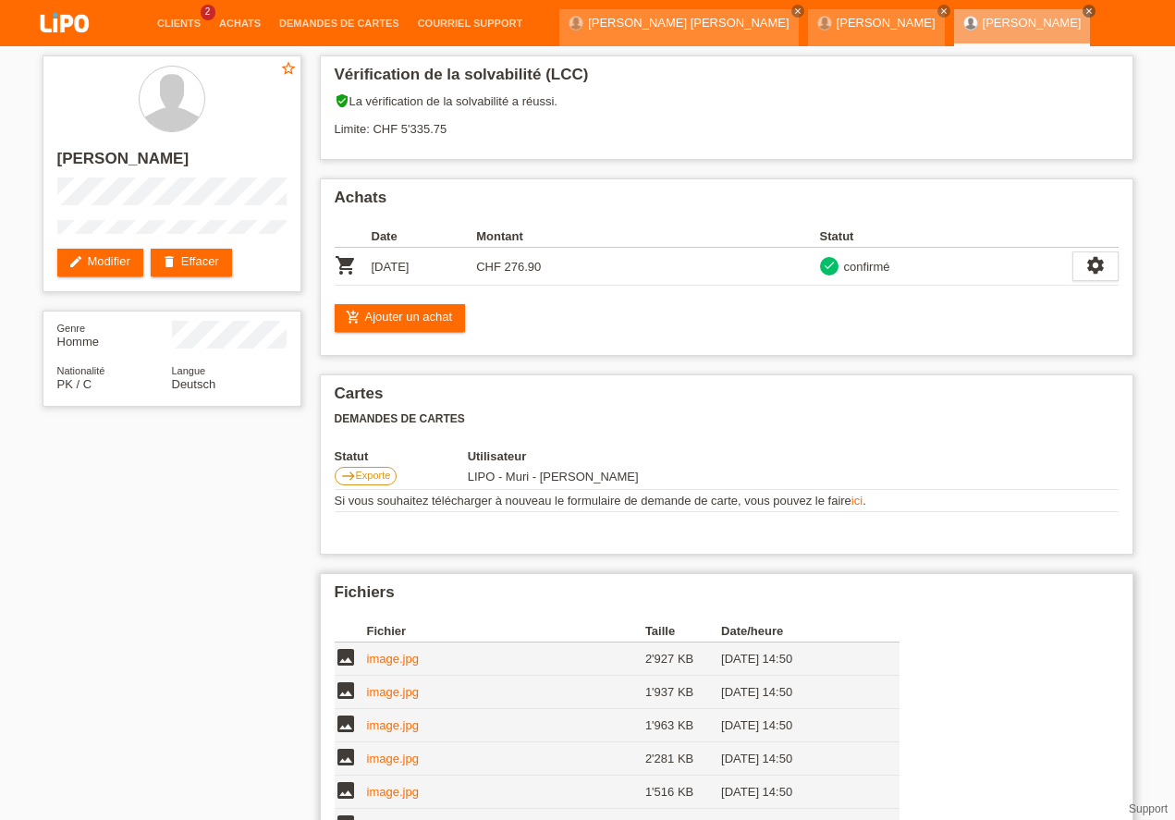
scroll to position [190, 0]
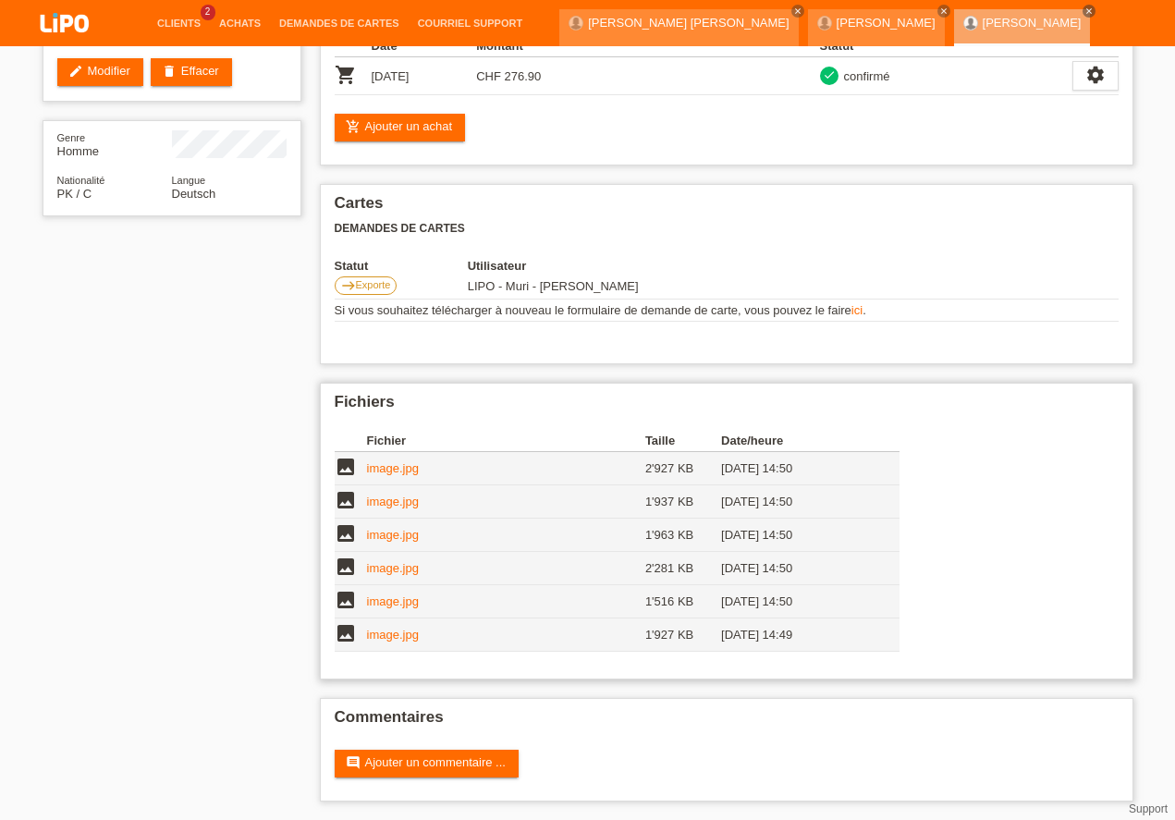
click at [396, 639] on link "image.jpg" at bounding box center [393, 635] width 52 height 14
